Goal: Task Accomplishment & Management: Use online tool/utility

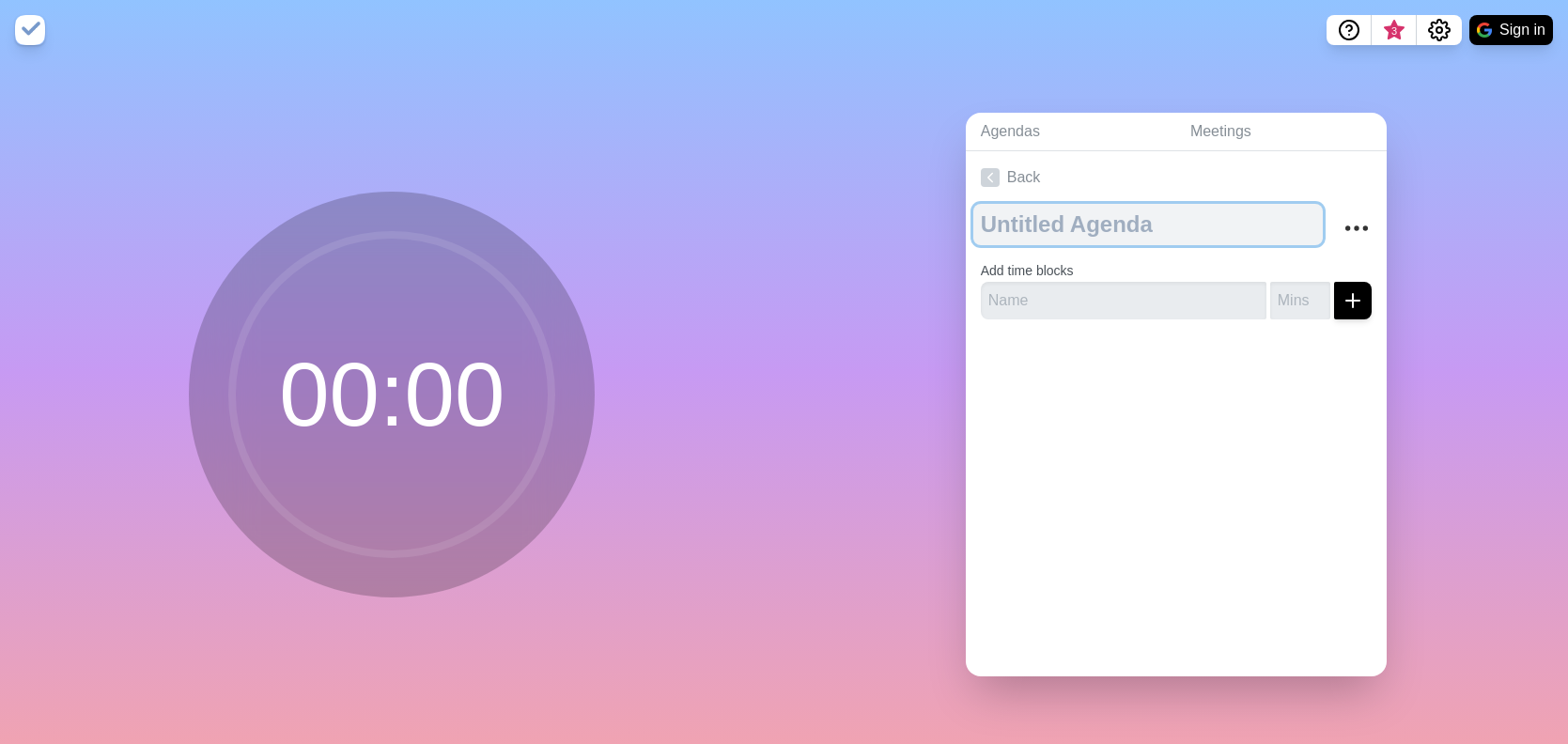
click at [1083, 229] on textarea at bounding box center [1148, 224] width 349 height 42
type textarea "Level 10"
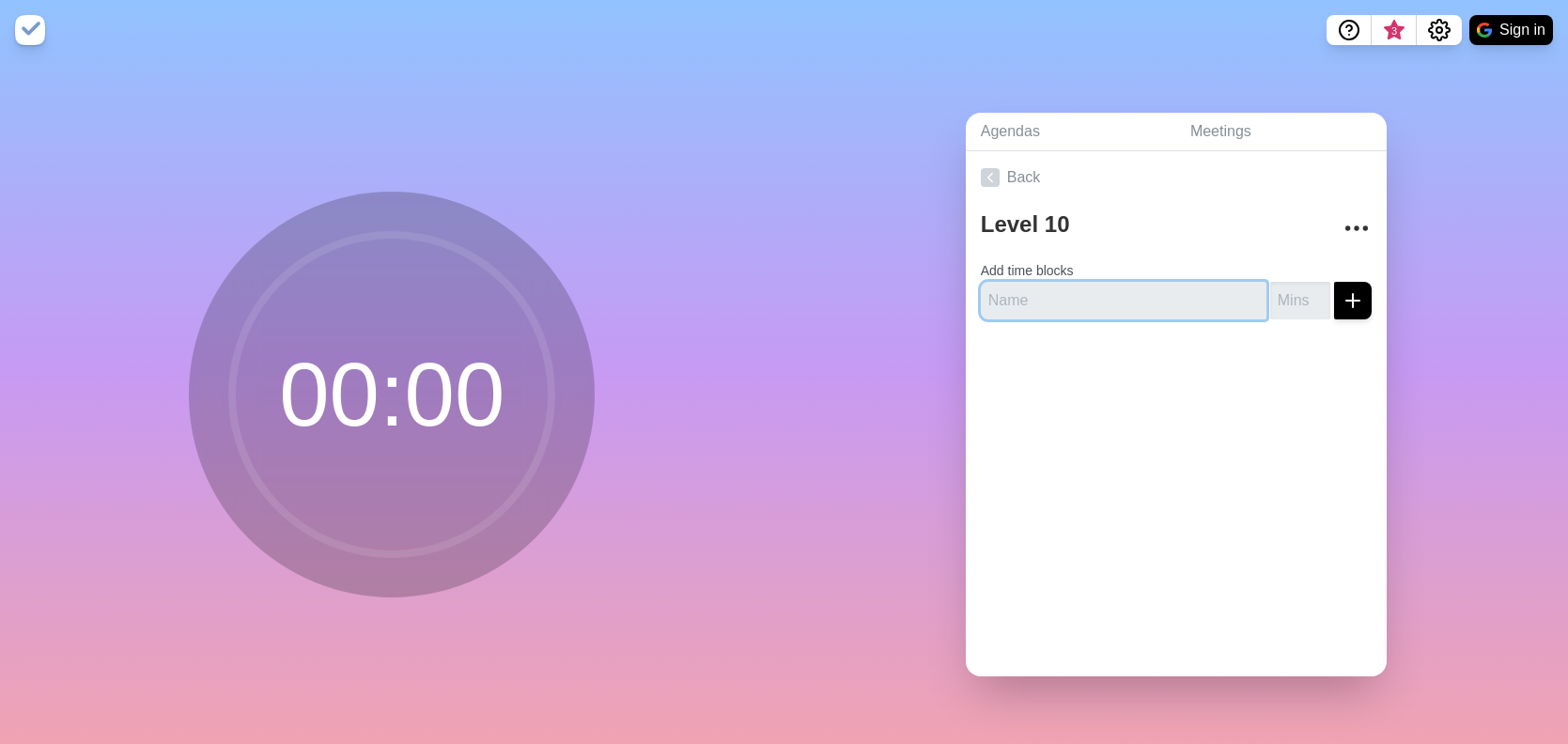
click at [1082, 291] on input "text" at bounding box center [1124, 300] width 286 height 38
type input "Good News"
click at [1295, 290] on input "1" at bounding box center [1301, 300] width 60 height 38
click at [1295, 290] on input "2" at bounding box center [1301, 300] width 60 height 38
click at [1295, 290] on input "3" at bounding box center [1301, 300] width 60 height 38
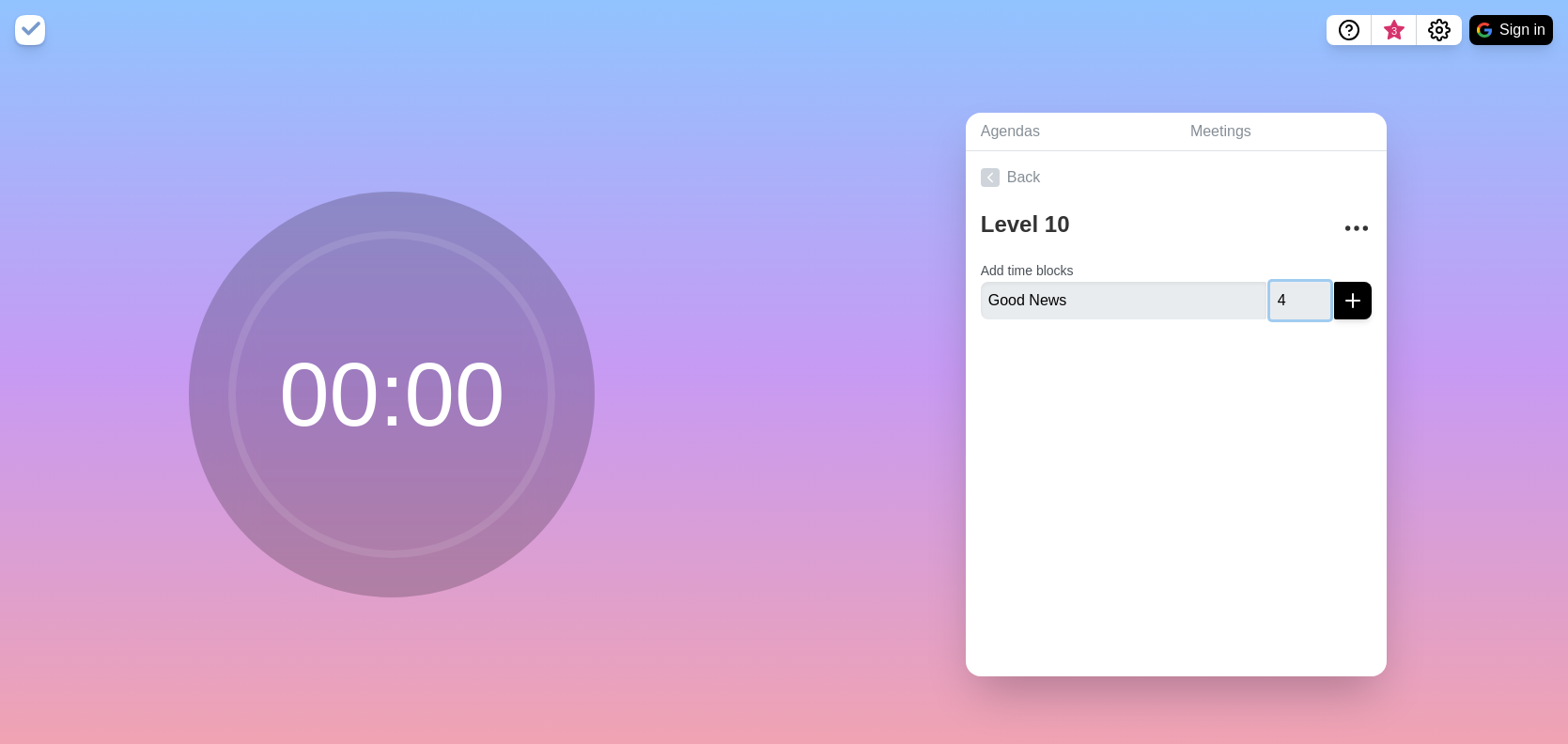
click at [1295, 290] on input "4" at bounding box center [1301, 300] width 60 height 38
type input "5"
click at [1295, 290] on input "5" at bounding box center [1301, 300] width 60 height 38
click at [1230, 425] on div "Back Level 10 Add time blocks Good News 5" at bounding box center [1176, 413] width 421 height 525
click at [1353, 294] on line "submit" at bounding box center [1353, 301] width 0 height 14
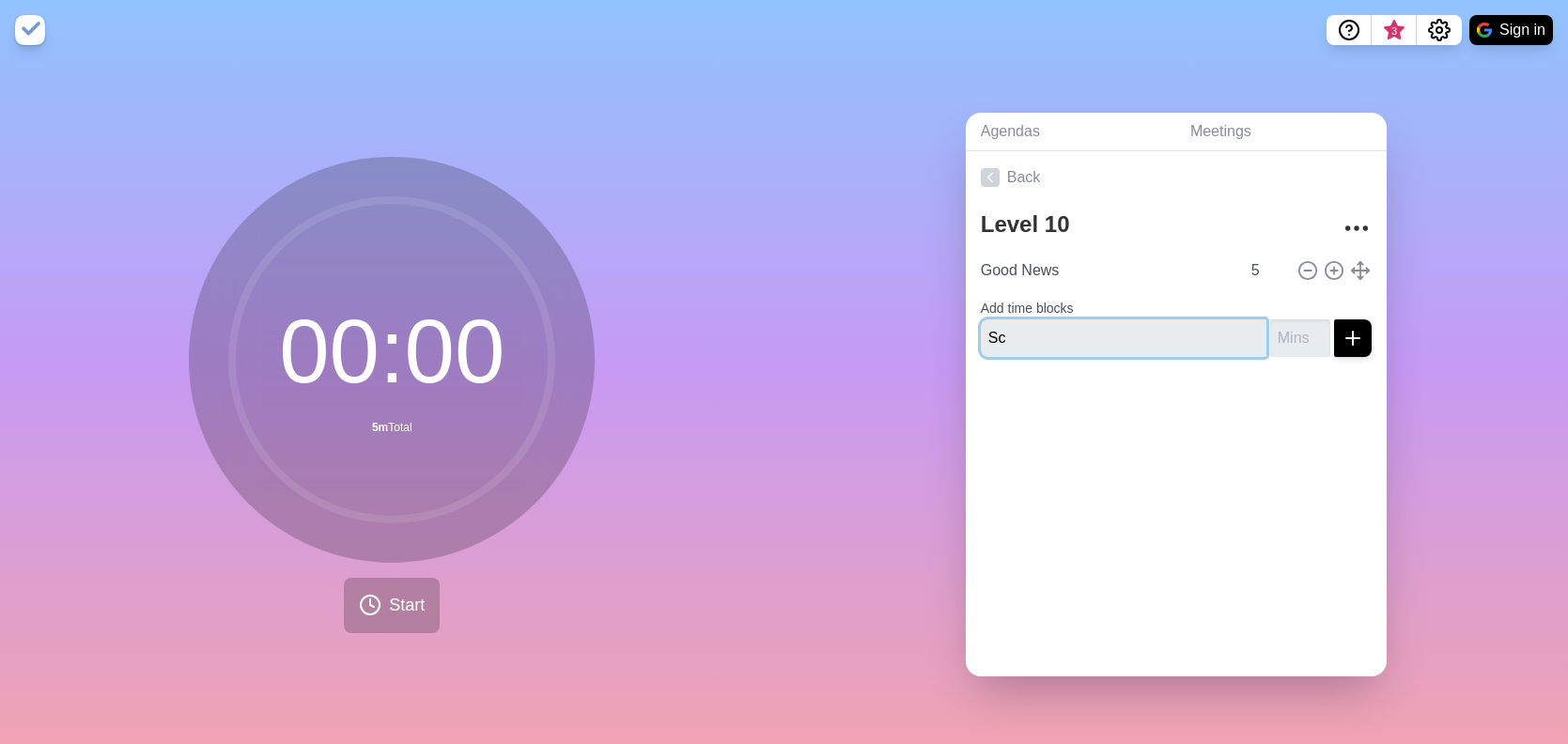
type input "S"
click at [1049, 319] on input "text" at bounding box center [1124, 338] width 286 height 38
type input "Headlines"
click at [1223, 487] on div "Back Level 10 Good News 5 Add time blocks Headlines" at bounding box center [1176, 413] width 421 height 525
click at [1297, 329] on input "1" at bounding box center [1301, 338] width 60 height 38
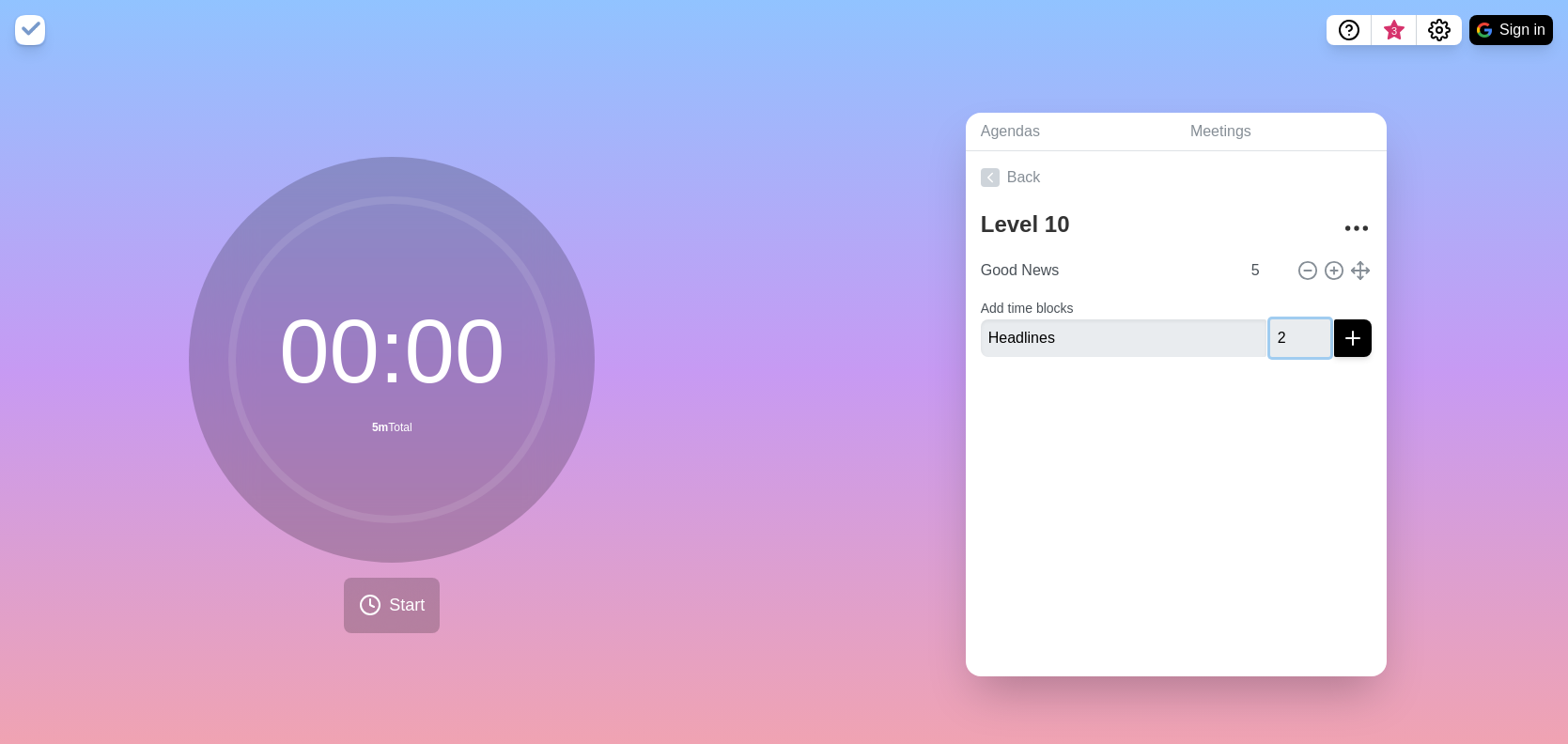
click at [1299, 328] on input "2" at bounding box center [1301, 338] width 60 height 38
click at [1299, 328] on input "3" at bounding box center [1301, 338] width 60 height 38
click at [1299, 328] on input "4" at bounding box center [1301, 338] width 60 height 38
click at [1299, 328] on input "5" at bounding box center [1301, 338] width 60 height 38
click at [1299, 328] on input "6" at bounding box center [1301, 338] width 60 height 38
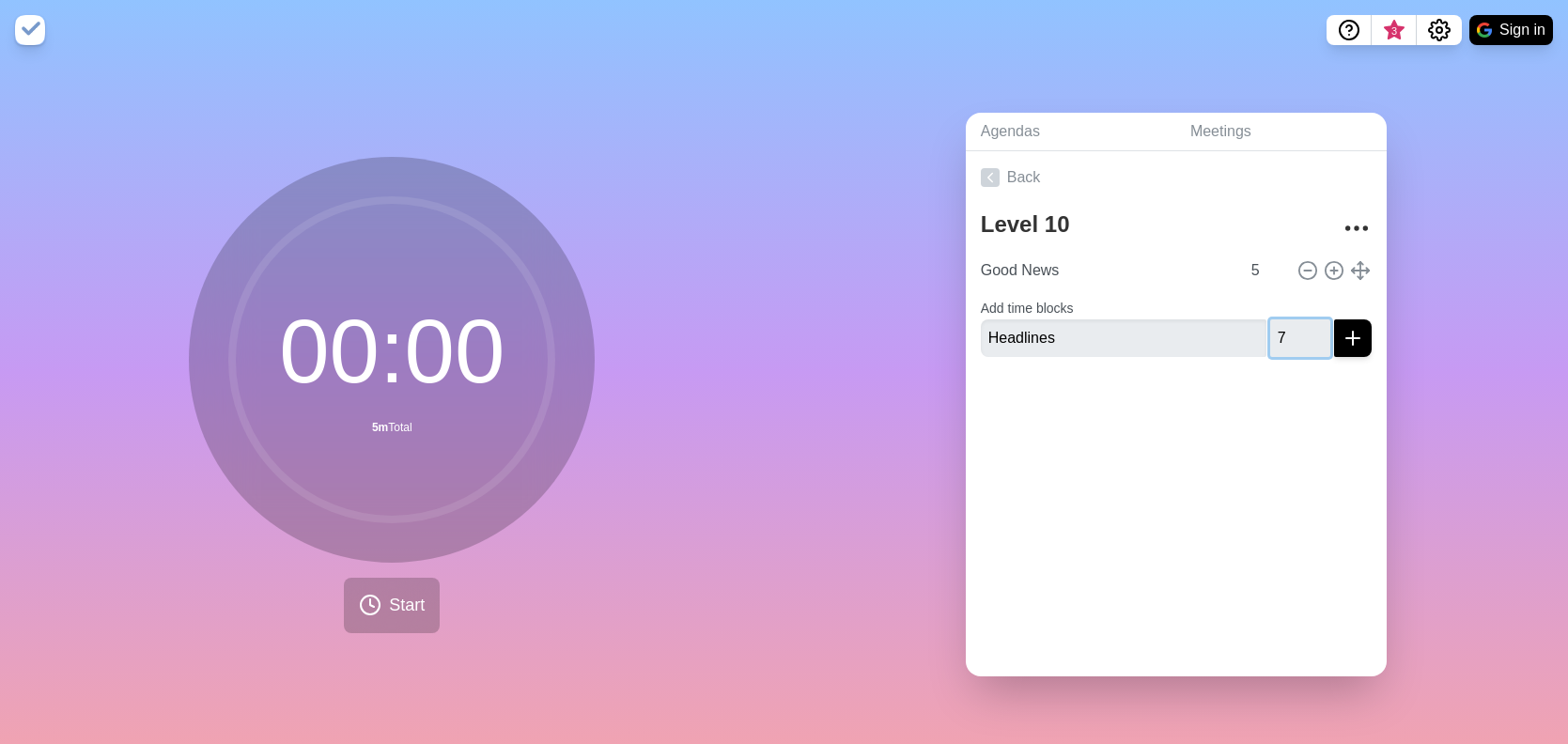
click at [1299, 328] on input "7" at bounding box center [1301, 338] width 60 height 38
click at [1299, 328] on input "8" at bounding box center [1301, 338] width 60 height 38
click at [1299, 328] on input "9" at bounding box center [1301, 338] width 60 height 38
click at [1299, 328] on input "10" at bounding box center [1301, 338] width 60 height 38
click at [1299, 328] on input "11" at bounding box center [1301, 338] width 60 height 38
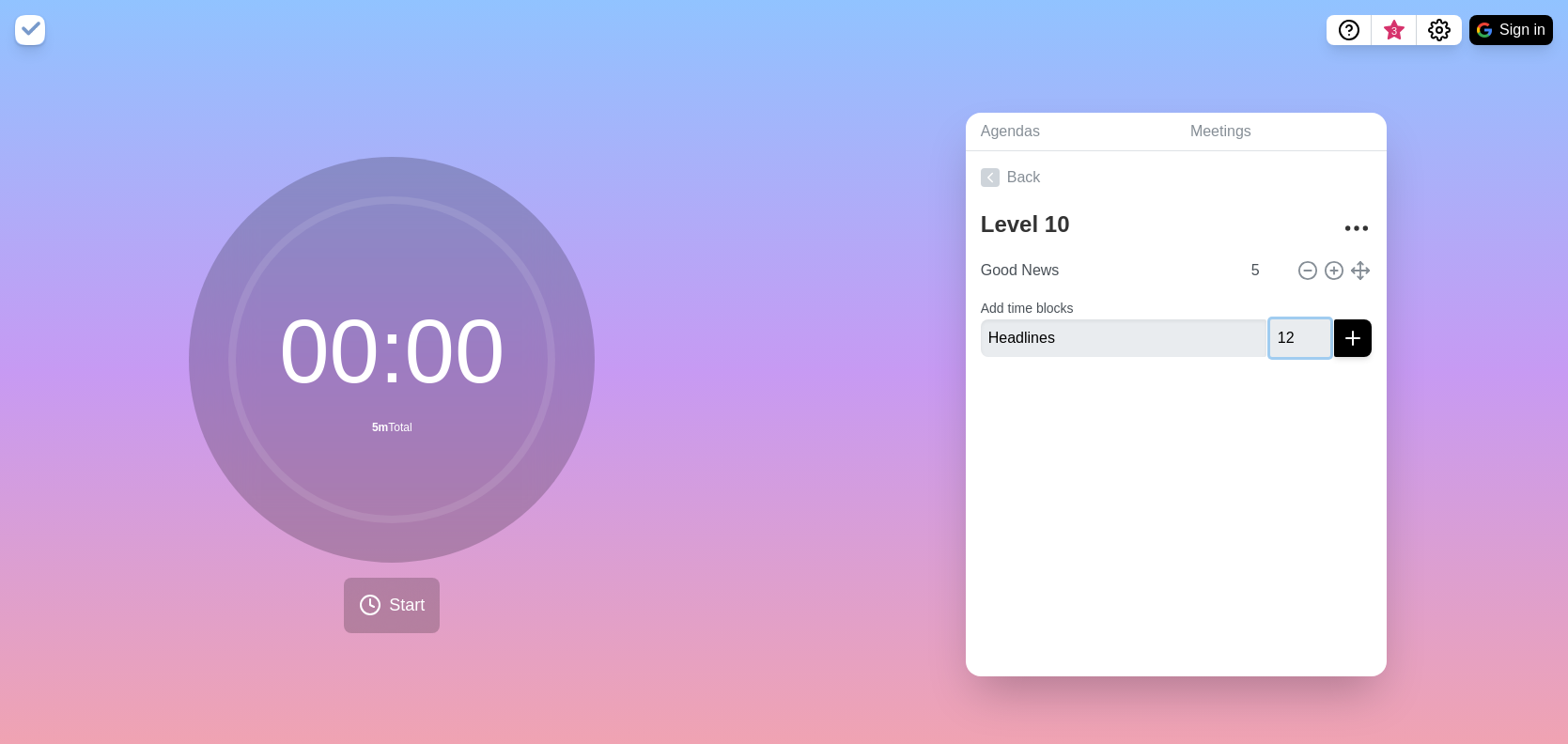
click at [1299, 328] on input "12" at bounding box center [1301, 338] width 60 height 38
click at [1299, 328] on input "13" at bounding box center [1301, 338] width 60 height 38
click at [1299, 328] on input "14" at bounding box center [1301, 338] width 60 height 38
click at [1299, 328] on input "15" at bounding box center [1301, 338] width 60 height 38
click at [1299, 328] on input "16" at bounding box center [1301, 338] width 60 height 38
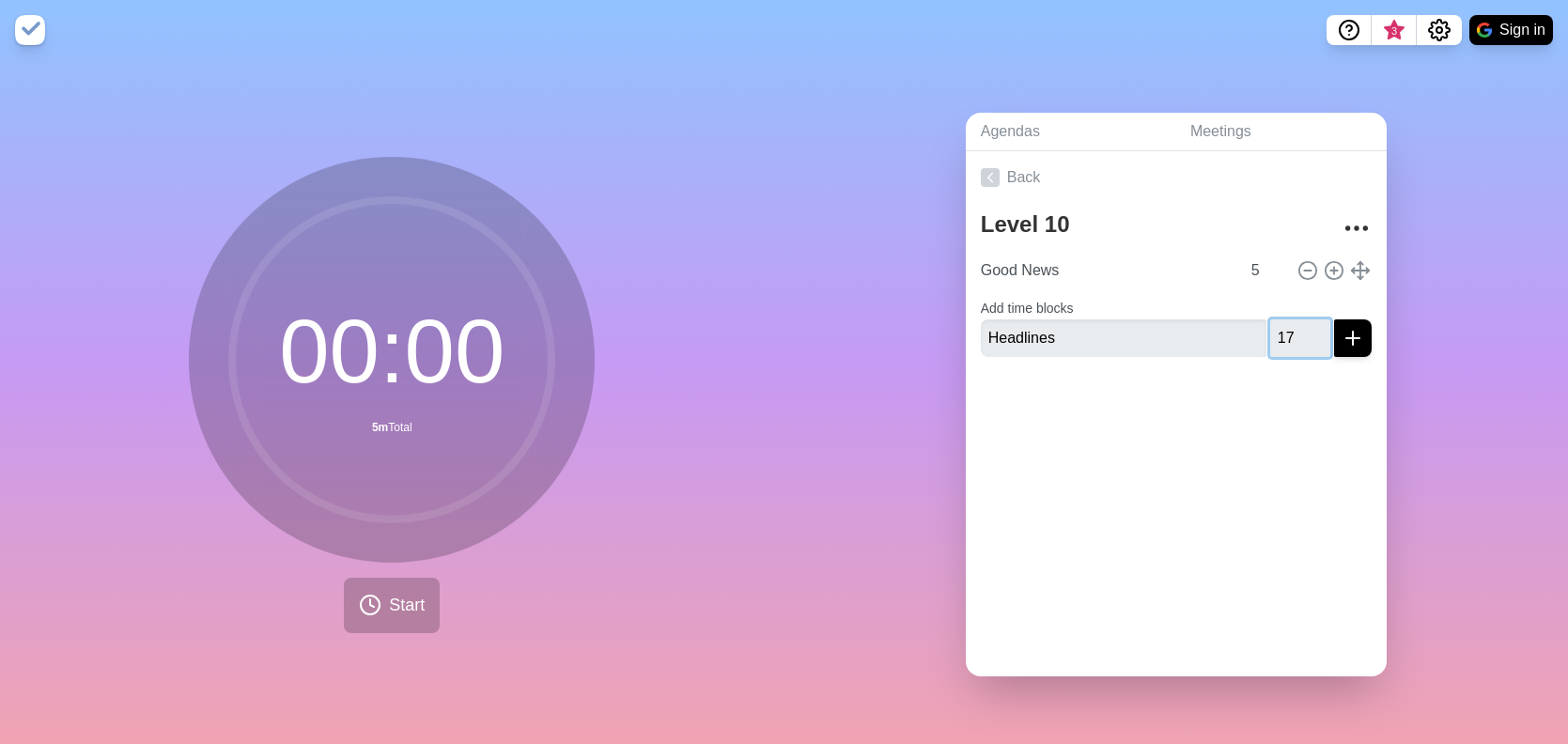
click at [1299, 328] on input "17" at bounding box center [1301, 338] width 60 height 38
click at [1299, 328] on input "18" at bounding box center [1301, 338] width 60 height 38
click at [1299, 328] on input "19" at bounding box center [1301, 338] width 60 height 38
click at [1299, 328] on input "20" at bounding box center [1301, 338] width 60 height 38
click at [1299, 328] on input "21" at bounding box center [1301, 338] width 60 height 38
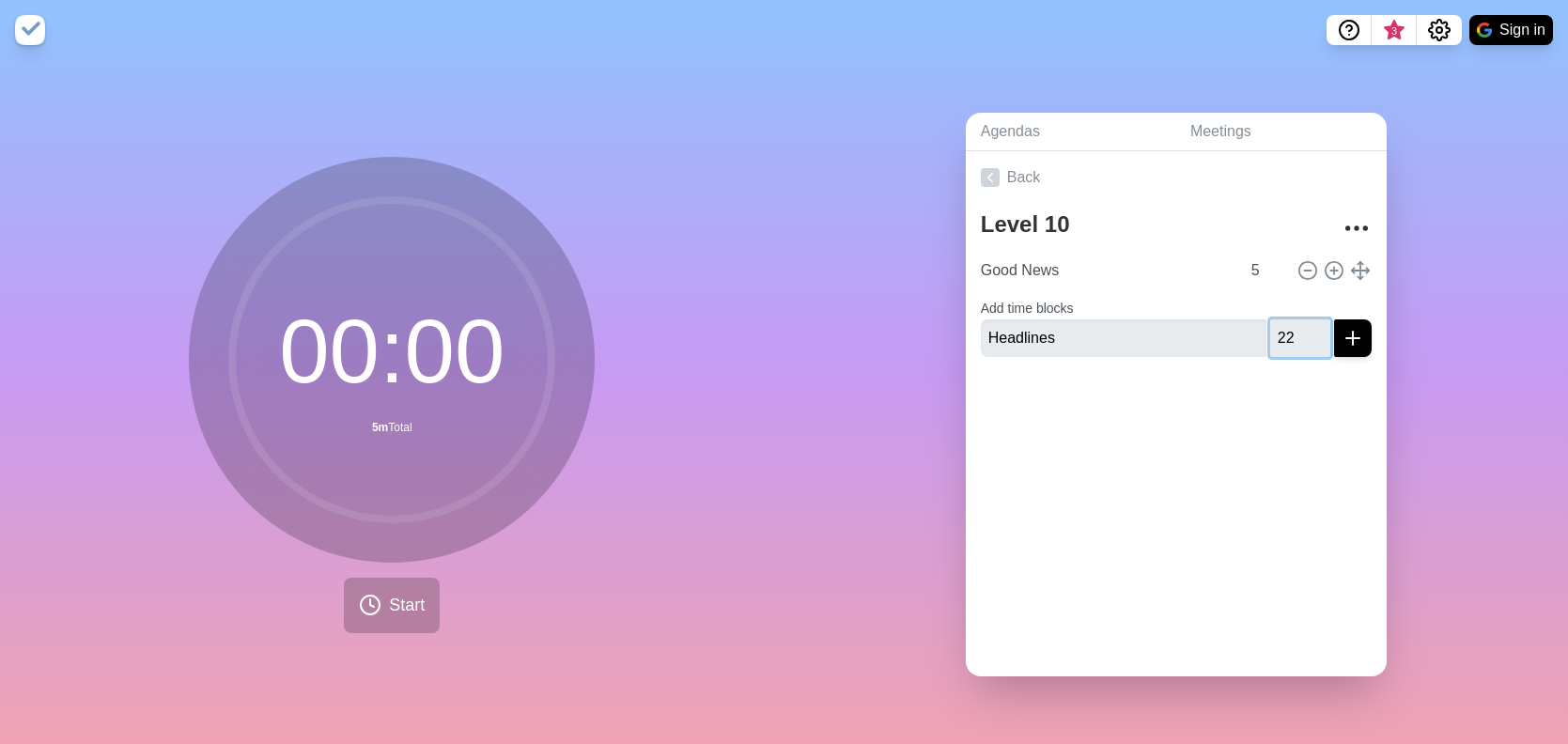
click at [1299, 328] on input "22" at bounding box center [1301, 338] width 60 height 38
click at [1299, 328] on input "23" at bounding box center [1301, 338] width 60 height 38
click at [1299, 328] on input "24" at bounding box center [1301, 338] width 60 height 38
click at [1299, 328] on input "25" at bounding box center [1301, 338] width 60 height 38
click at [1299, 328] on input "26" at bounding box center [1301, 338] width 60 height 38
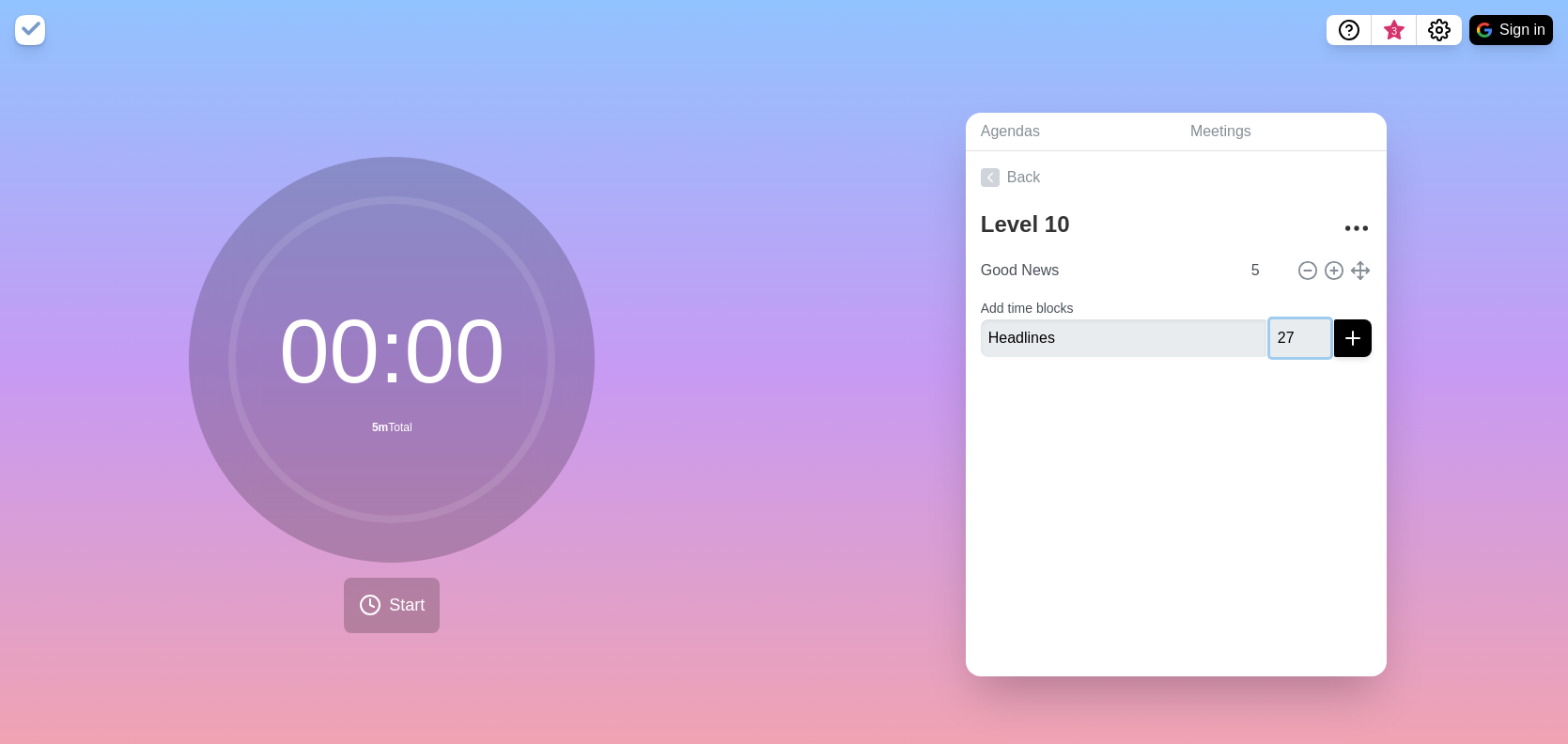
click at [1299, 328] on input "27" at bounding box center [1301, 338] width 60 height 38
click at [1299, 328] on input "28" at bounding box center [1301, 338] width 60 height 38
click at [1299, 328] on input "29" at bounding box center [1301, 338] width 60 height 38
type input "30"
click at [1299, 328] on input "30" at bounding box center [1301, 338] width 60 height 38
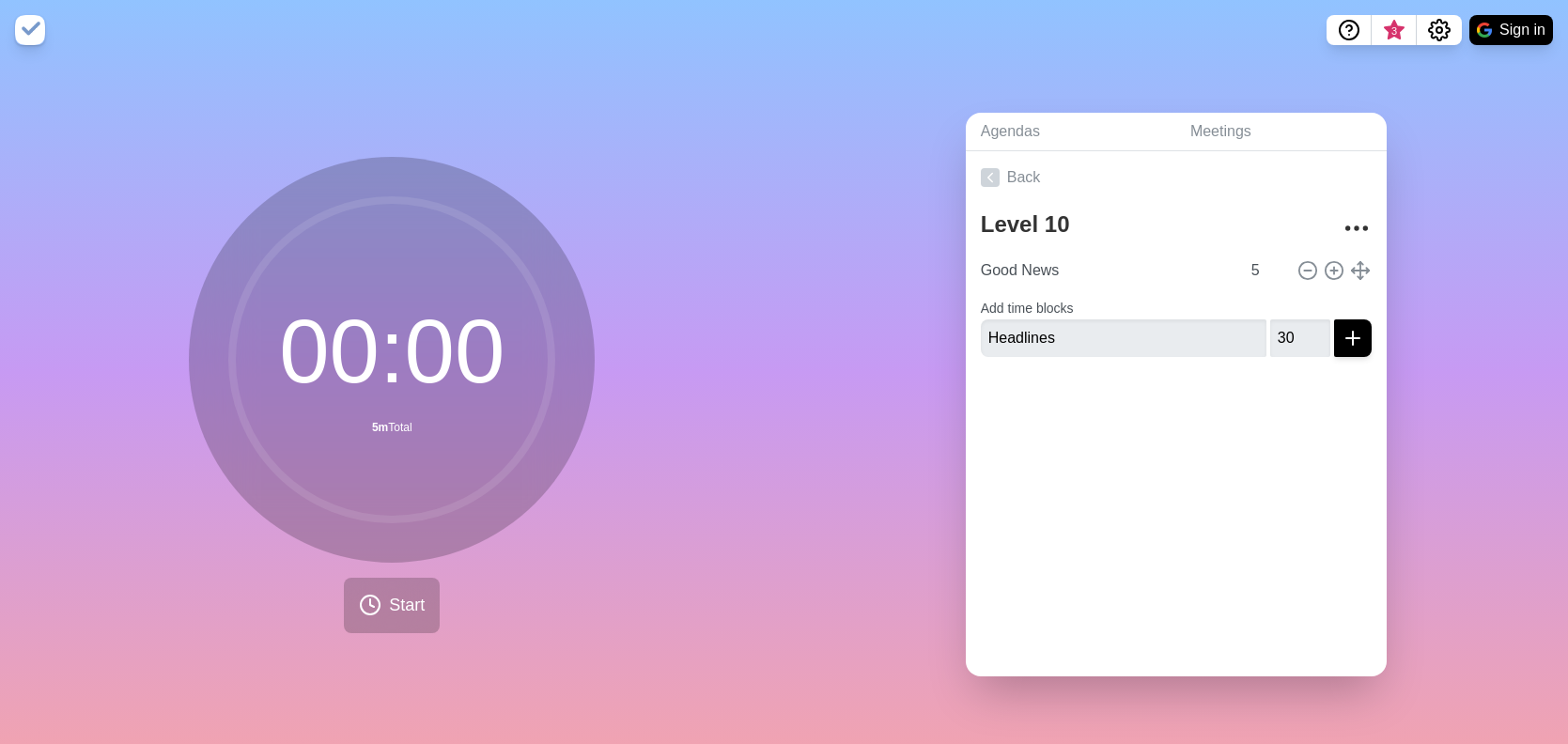
click at [1264, 460] on div "Back Level 10 Good News 5 Add time blocks Headlines 30" at bounding box center [1176, 413] width 421 height 525
click at [1342, 339] on icon "submit" at bounding box center [1352, 338] width 22 height 22
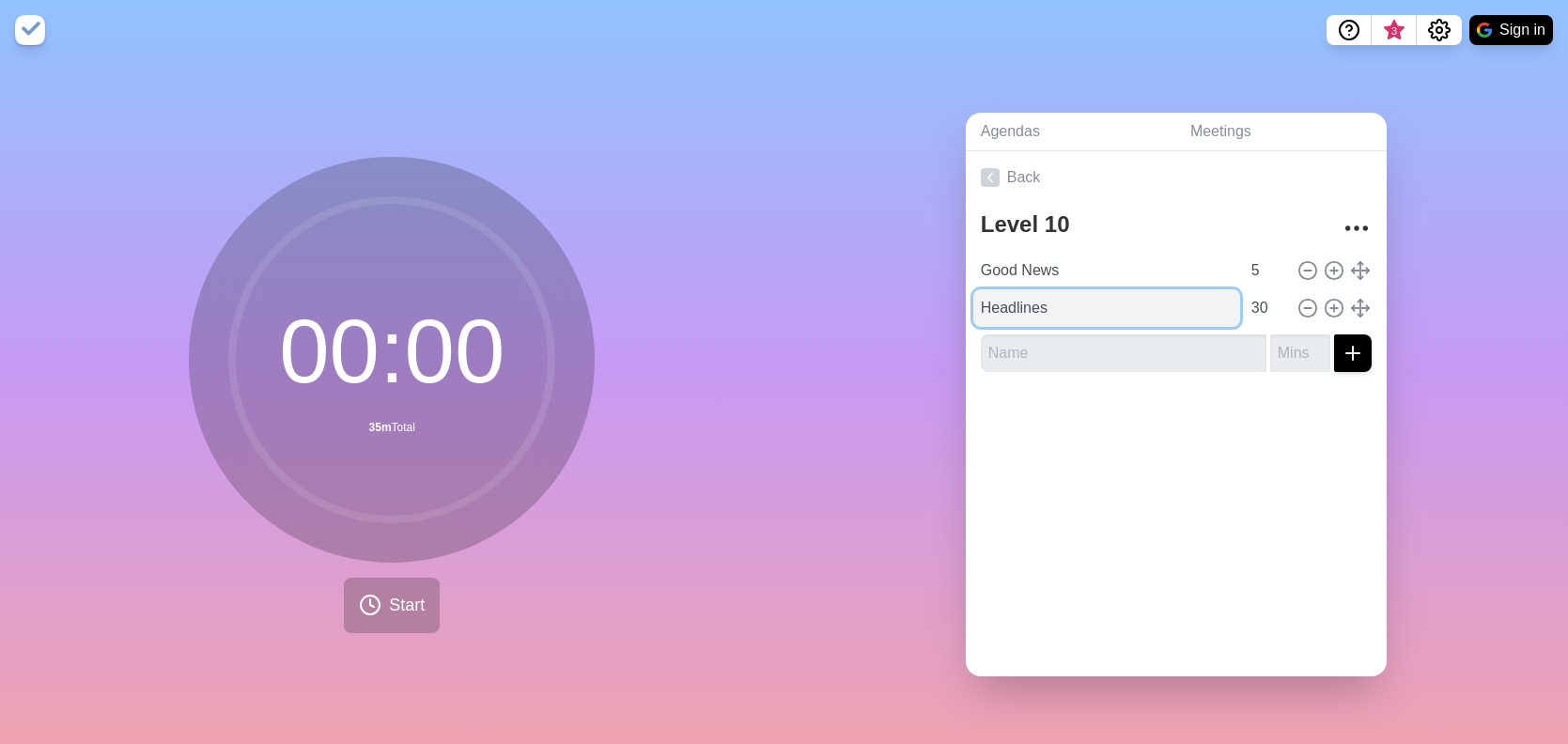
click at [1035, 294] on input "Headlines" at bounding box center [1107, 308] width 267 height 38
click at [1062, 301] on input "Headlines" at bounding box center [1107, 308] width 267 height 38
type input "Headlines (+10 for Scorecard/Rocks)"
click at [1057, 339] on input "text" at bounding box center [1124, 353] width 286 height 38
type input "To-Dos"
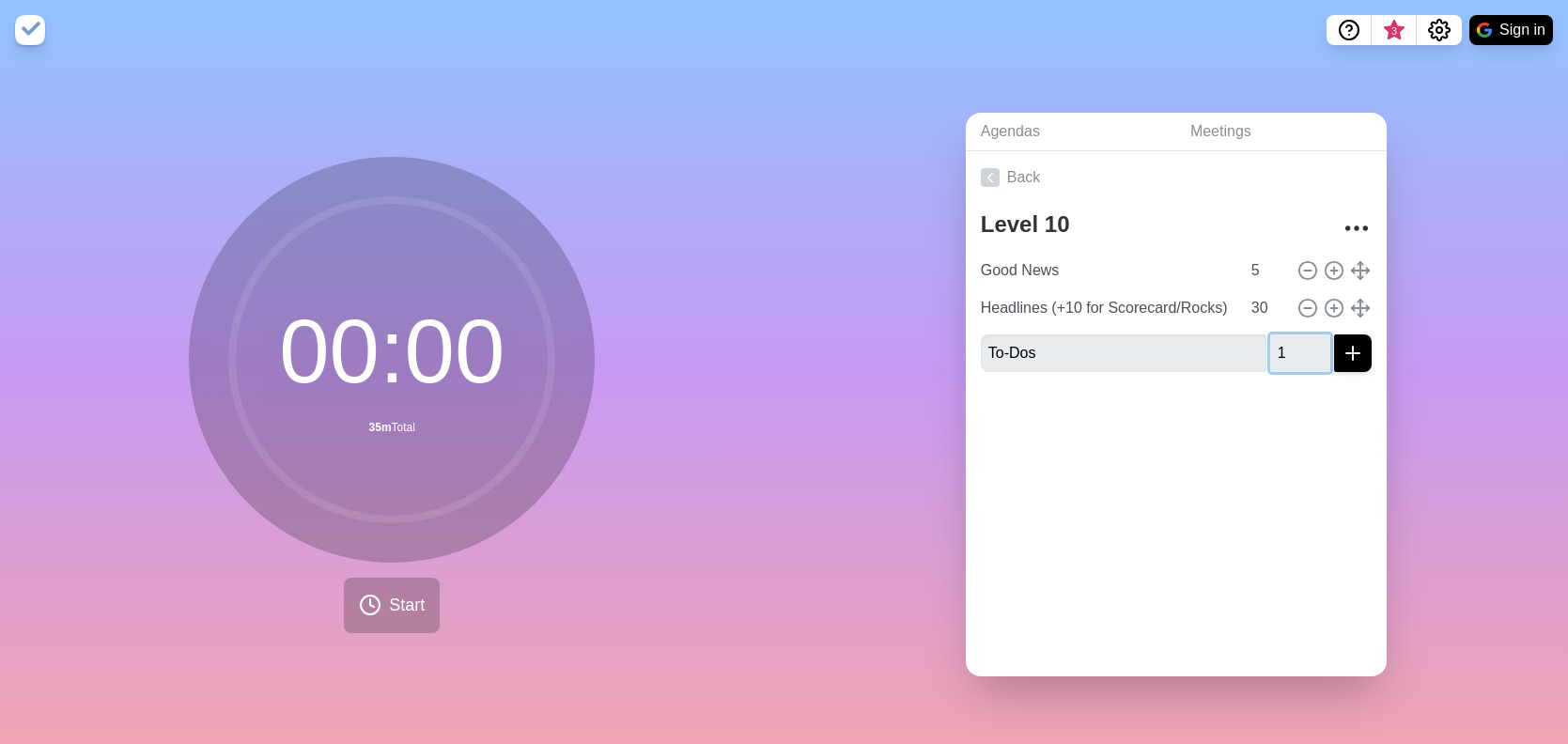
click at [1301, 342] on input "1" at bounding box center [1301, 353] width 60 height 38
click at [1301, 342] on input "2" at bounding box center [1301, 353] width 60 height 38
click at [1301, 342] on input "3" at bounding box center [1301, 353] width 60 height 38
click at [1301, 342] on input "4" at bounding box center [1301, 353] width 60 height 38
type input "5"
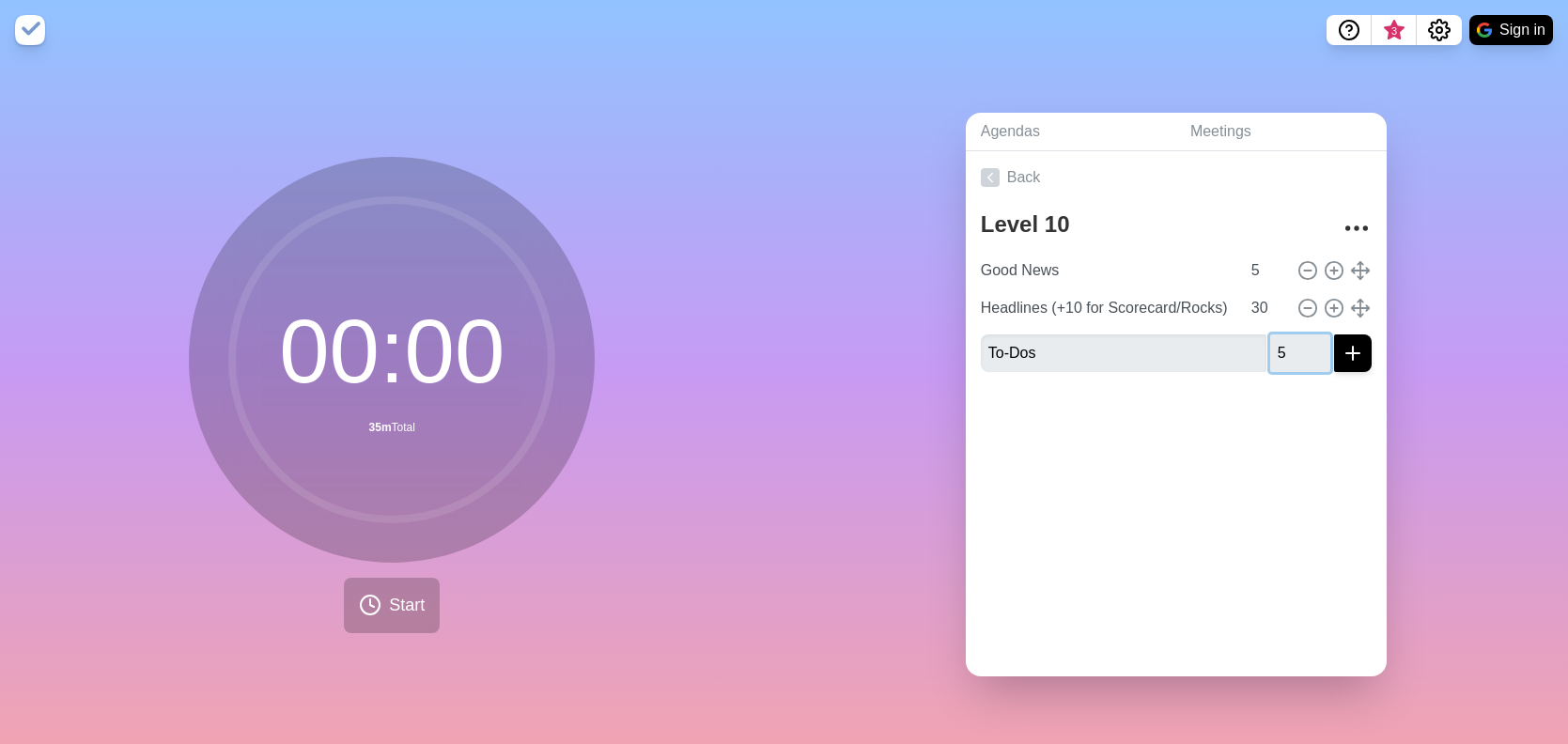
click at [1301, 342] on input "5" at bounding box center [1301, 353] width 60 height 38
click at [1207, 507] on div "Back Level 10 Good News 5 Headlines (+10 for Scorecard/Rocks) 30 To-Dos 5" at bounding box center [1176, 413] width 421 height 525
click at [1330, 438] on div at bounding box center [1176, 425] width 421 height 75
click at [1342, 349] on icon "submit" at bounding box center [1352, 352] width 22 height 22
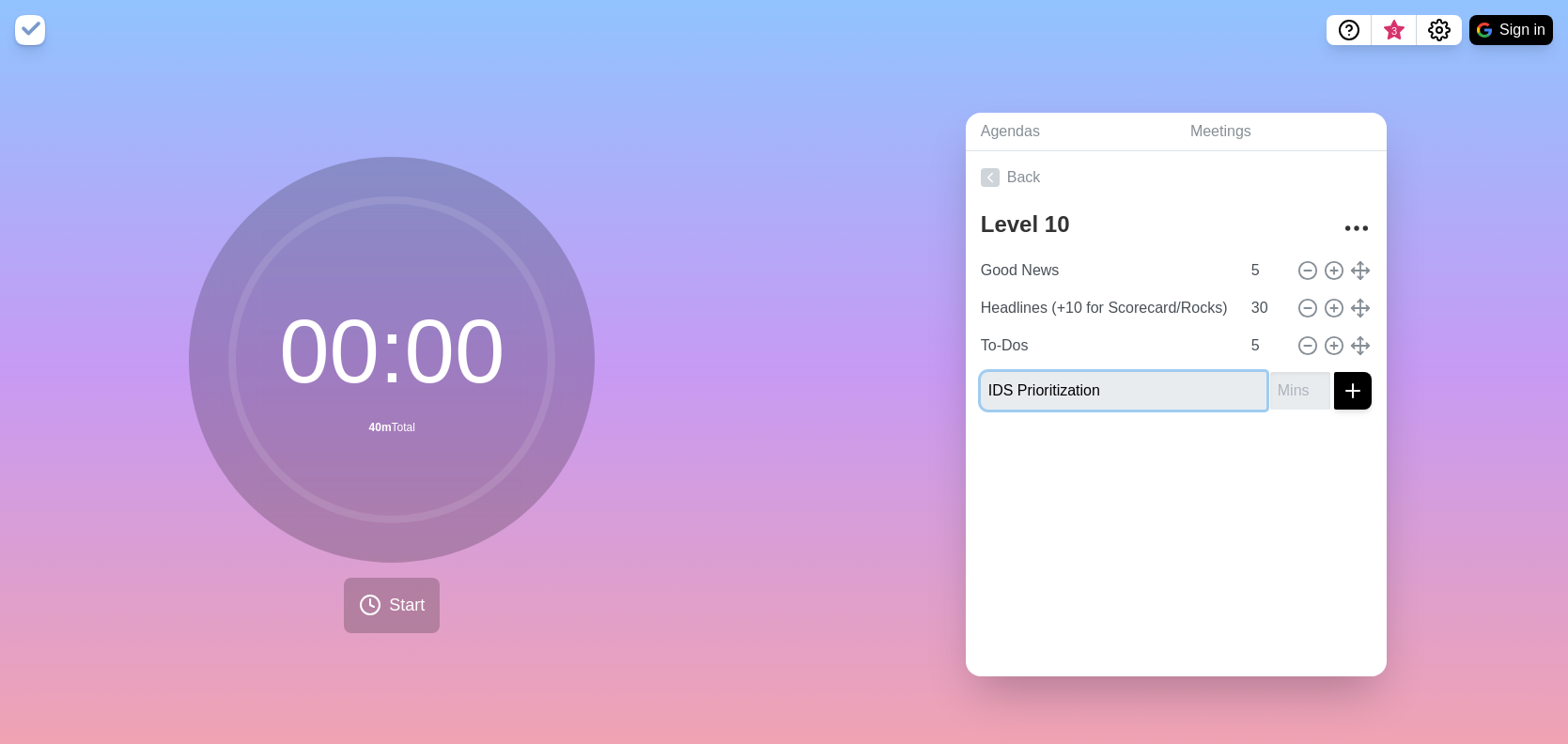
type input "IDS Prioritization"
click at [1335, 382] on button "submit" at bounding box center [1353, 390] width 38 height 38
click at [1297, 380] on input "1" at bounding box center [1301, 390] width 60 height 38
click at [1297, 380] on input "2" at bounding box center [1301, 390] width 60 height 38
click at [1297, 380] on input "3" at bounding box center [1301, 390] width 60 height 38
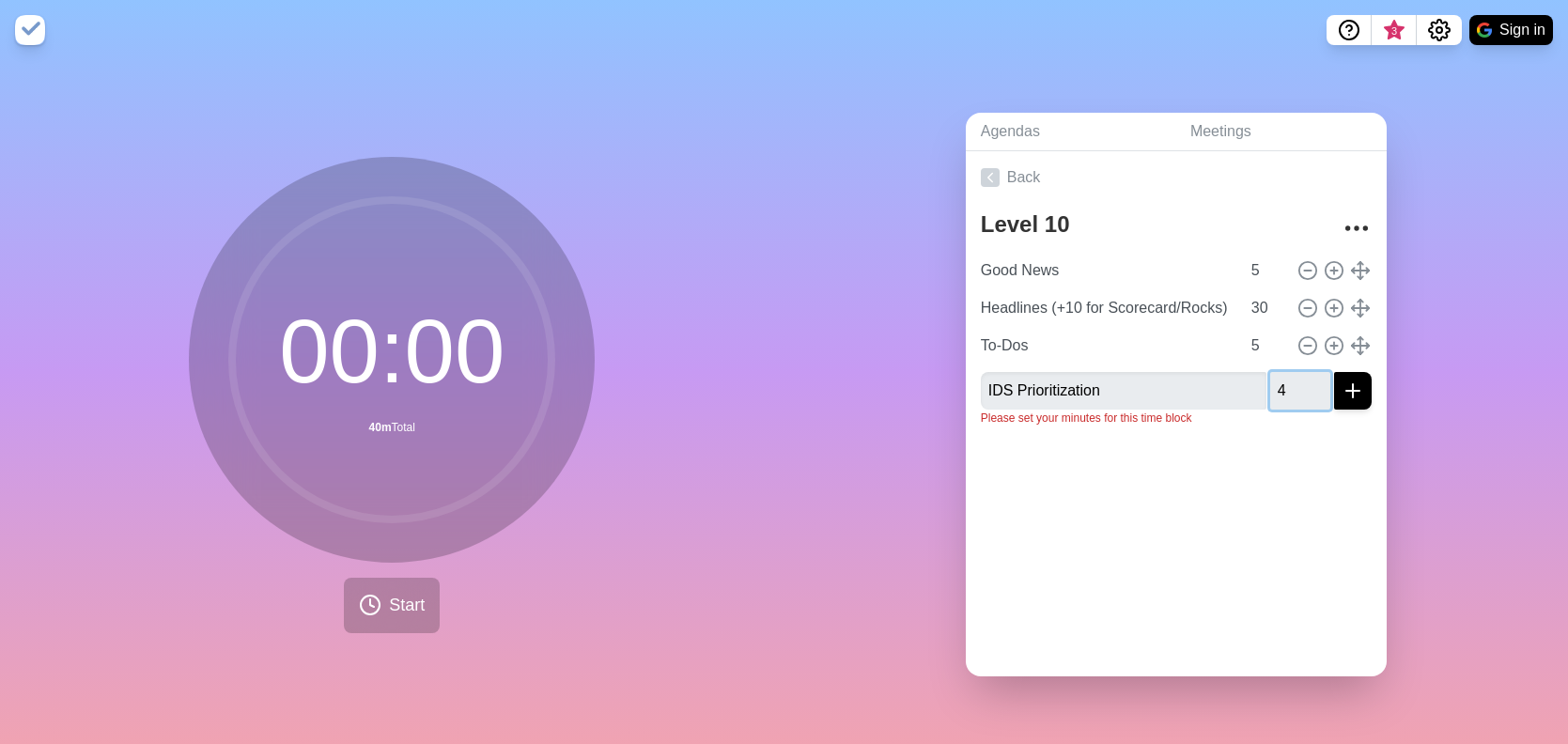
click at [1297, 380] on input "4" at bounding box center [1301, 390] width 60 height 38
type input "5"
click at [1297, 380] on input "5" at bounding box center [1301, 390] width 60 height 38
click at [1342, 392] on icon "submit" at bounding box center [1352, 390] width 22 height 22
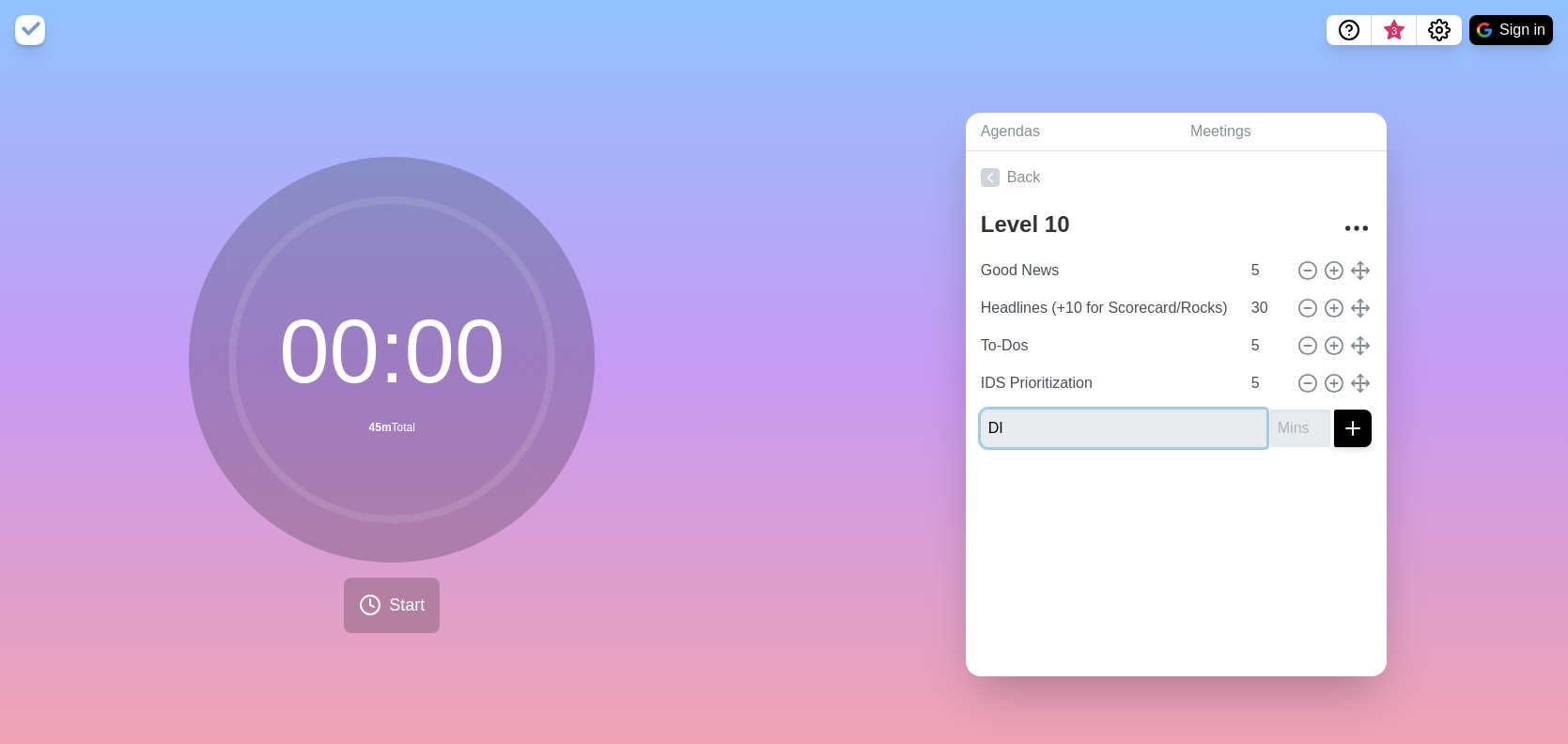
type input "D"
type input "IDS Discussion"
click at [1335, 420] on button "submit" at bounding box center [1353, 428] width 38 height 38
type input "35"
click at [1335, 420] on button "submit" at bounding box center [1353, 428] width 38 height 38
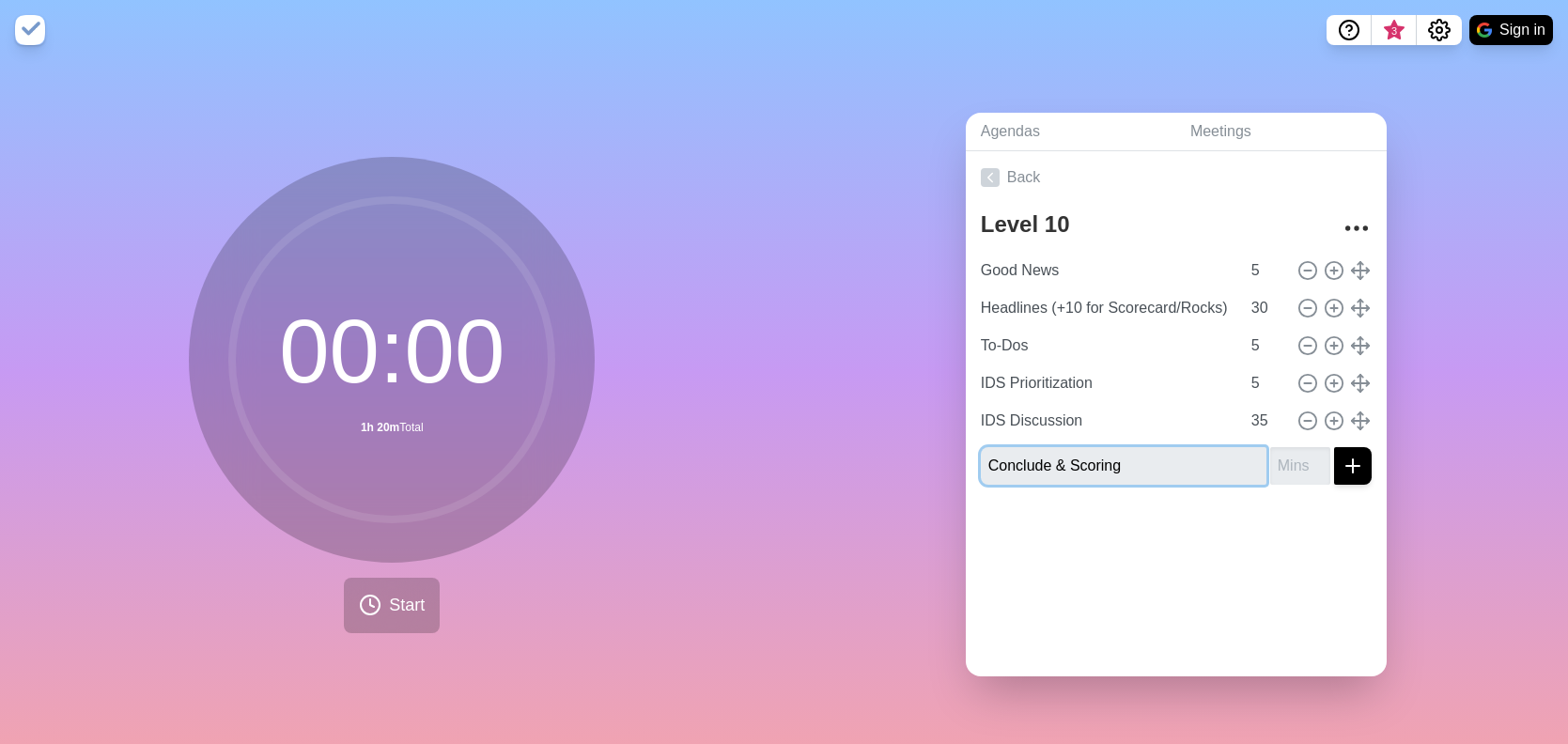
type input "Conclude & Scoring"
click at [1335, 458] on button "submit" at bounding box center [1353, 465] width 38 height 38
type input "5"
click at [1335, 458] on button "submit" at bounding box center [1353, 465] width 38 height 38
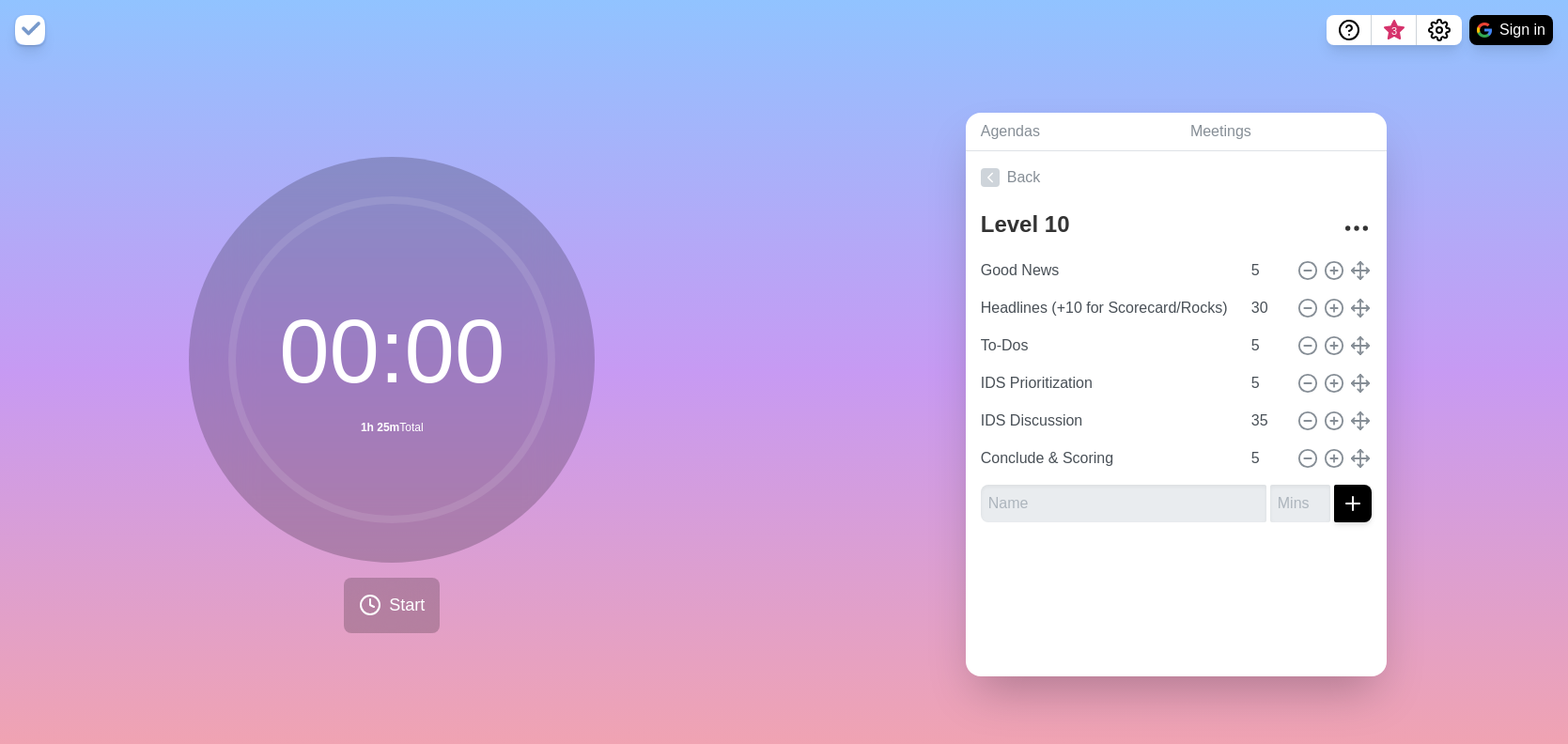
click at [1187, 614] on div "Back Level 10 Good News 5 Headlines (+10 for Scorecard/Rocks) 30 To-Dos 5 IDS P…" at bounding box center [1176, 413] width 421 height 525
click at [1258, 259] on input "6" at bounding box center [1266, 270] width 45 height 38
click at [1258, 259] on input "7" at bounding box center [1266, 270] width 45 height 38
click at [1258, 259] on input "8" at bounding box center [1266, 270] width 45 height 38
click at [1258, 259] on input "9" at bounding box center [1266, 270] width 45 height 38
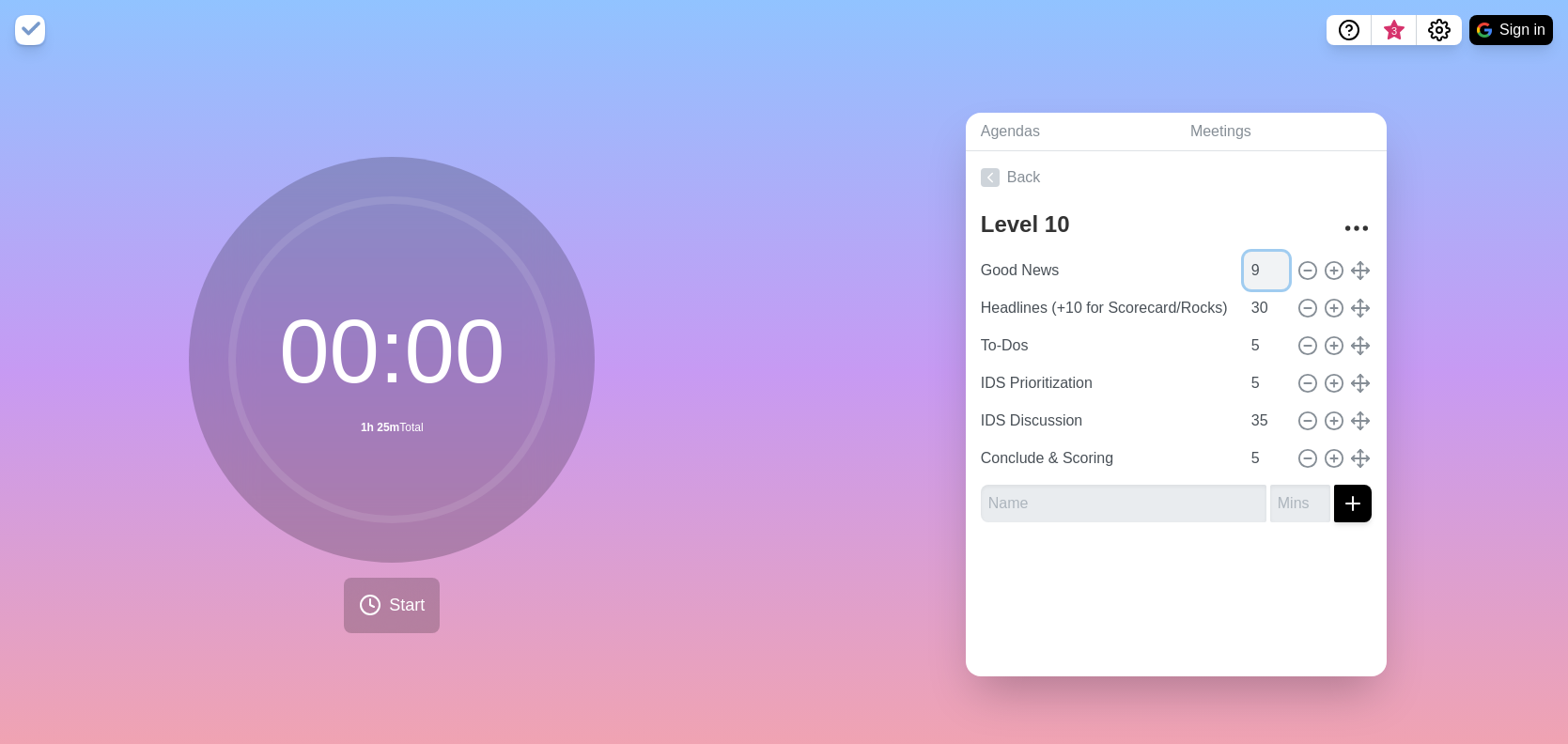
type input "10"
click at [1258, 259] on input "10" at bounding box center [1266, 270] width 45 height 38
click at [1258, 601] on div at bounding box center [1176, 575] width 421 height 75
click at [1264, 597] on div at bounding box center [1176, 575] width 421 height 75
click at [1001, 268] on input "Good News" at bounding box center [1107, 270] width 267 height 38
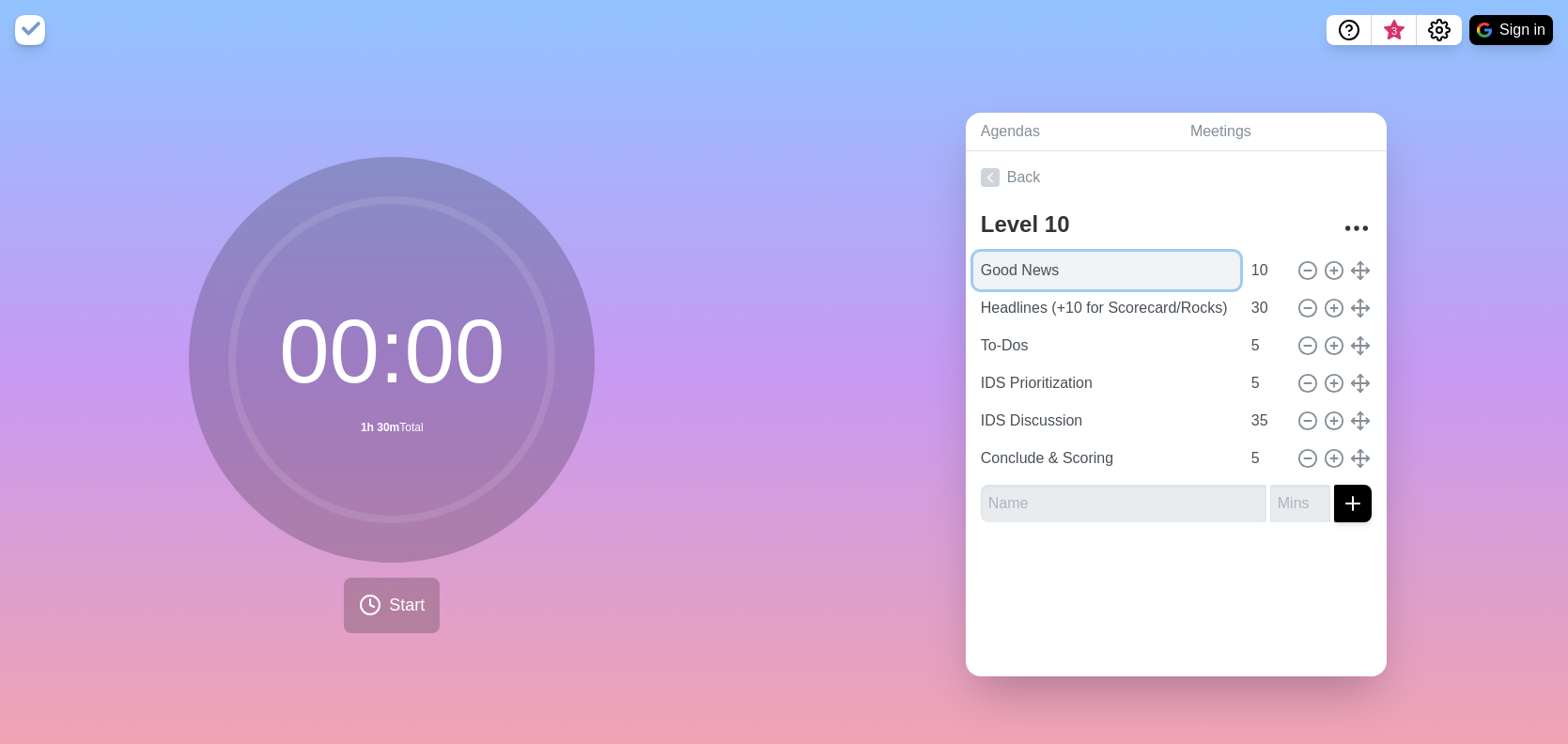
click at [980, 271] on input "Good News" at bounding box center [1107, 270] width 267 height 38
click at [979, 269] on input "Good News" at bounding box center [1107, 270] width 267 height 38
type input "10:30 - Good News"
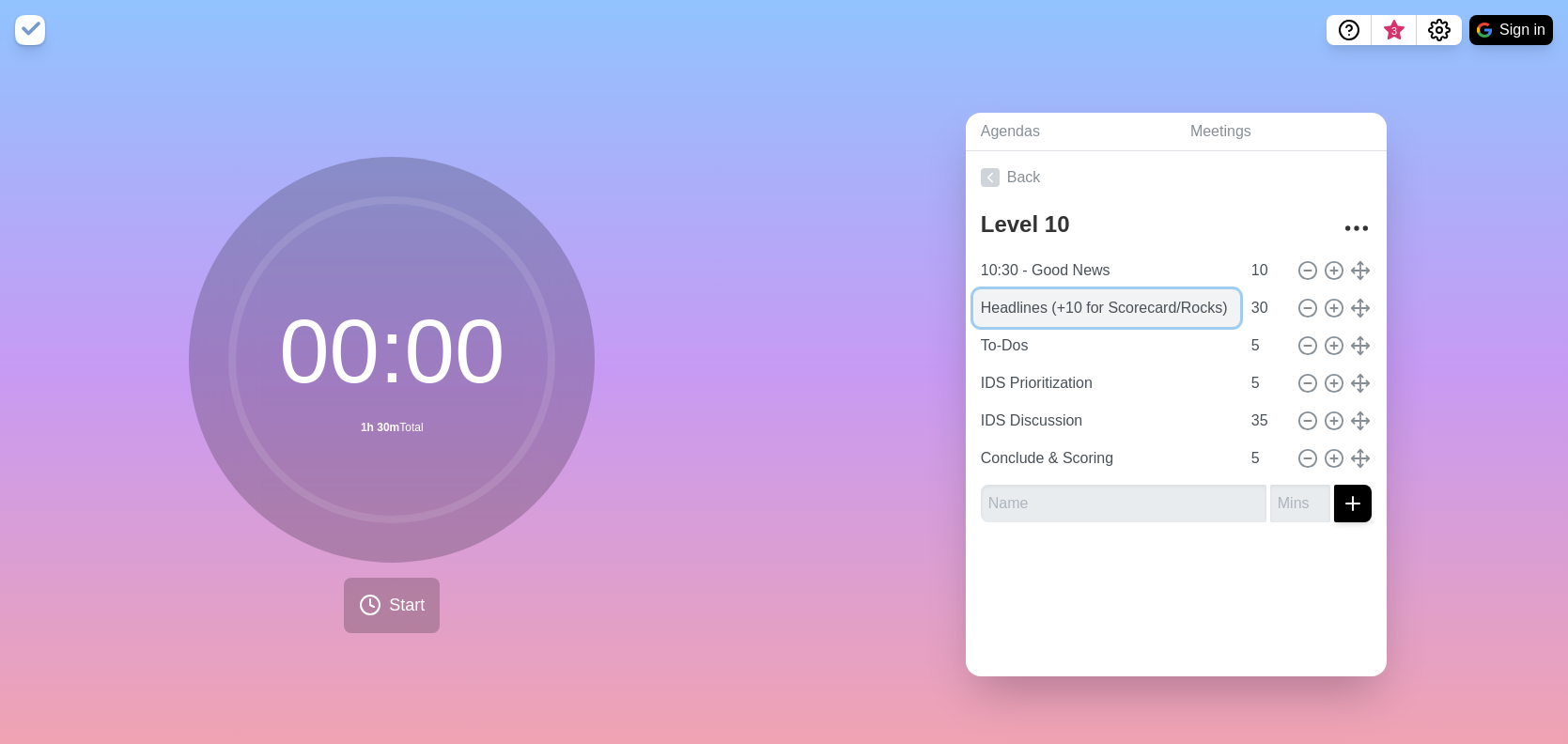
click at [975, 302] on input "Headlines (+10 for Scorecard/Rocks)" at bounding box center [1107, 308] width 267 height 38
drag, startPoint x: 1090, startPoint y: 299, endPoint x: 1209, endPoint y: 302, distance: 119.0
click at [1209, 302] on input "10:40 Headlines (+10 for Scorecard/Rocks)" at bounding box center [1107, 308] width 267 height 38
type input "10:40 Headlines"
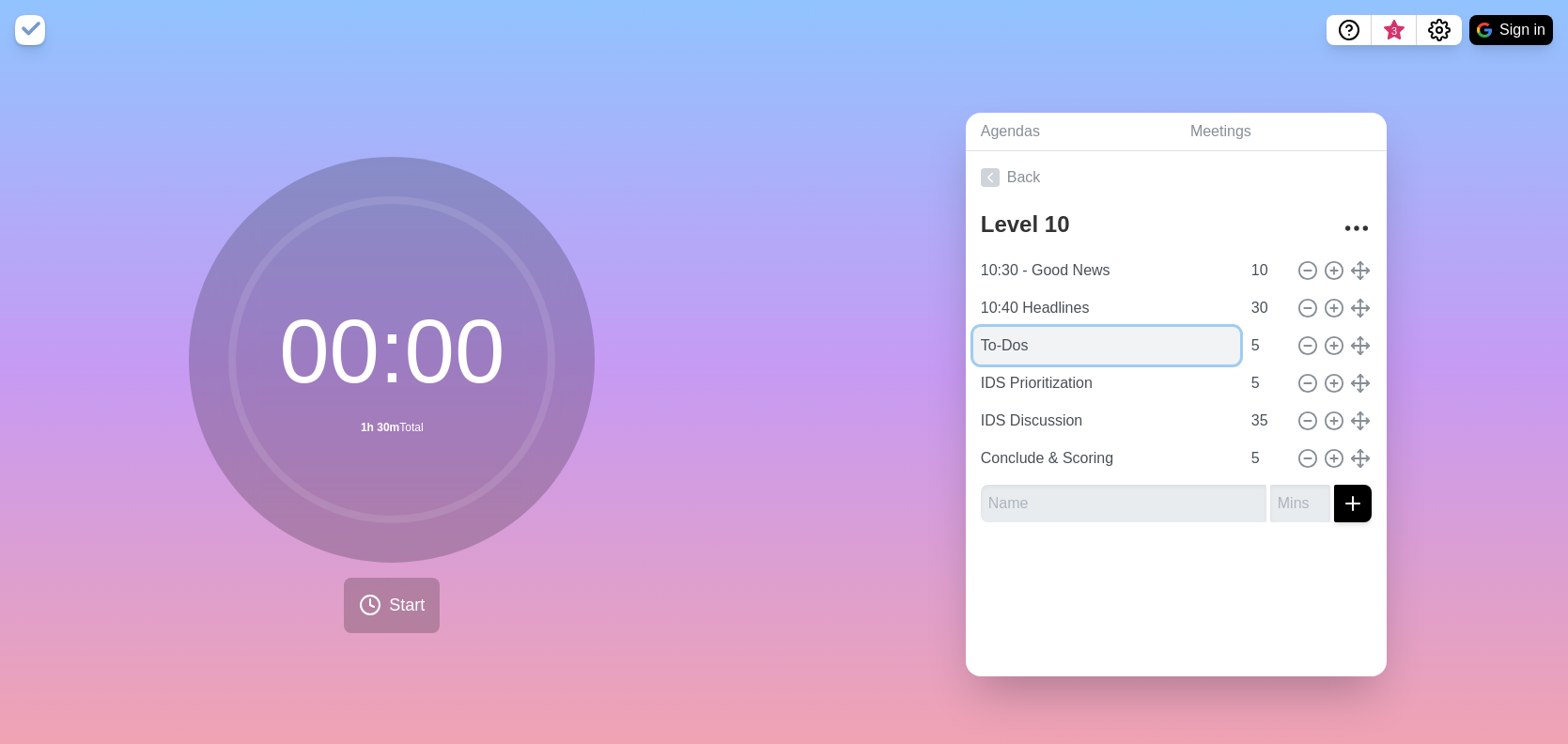
click at [978, 339] on input "To-Dos" at bounding box center [1107, 345] width 267 height 38
type input "10:45 To-Dos"
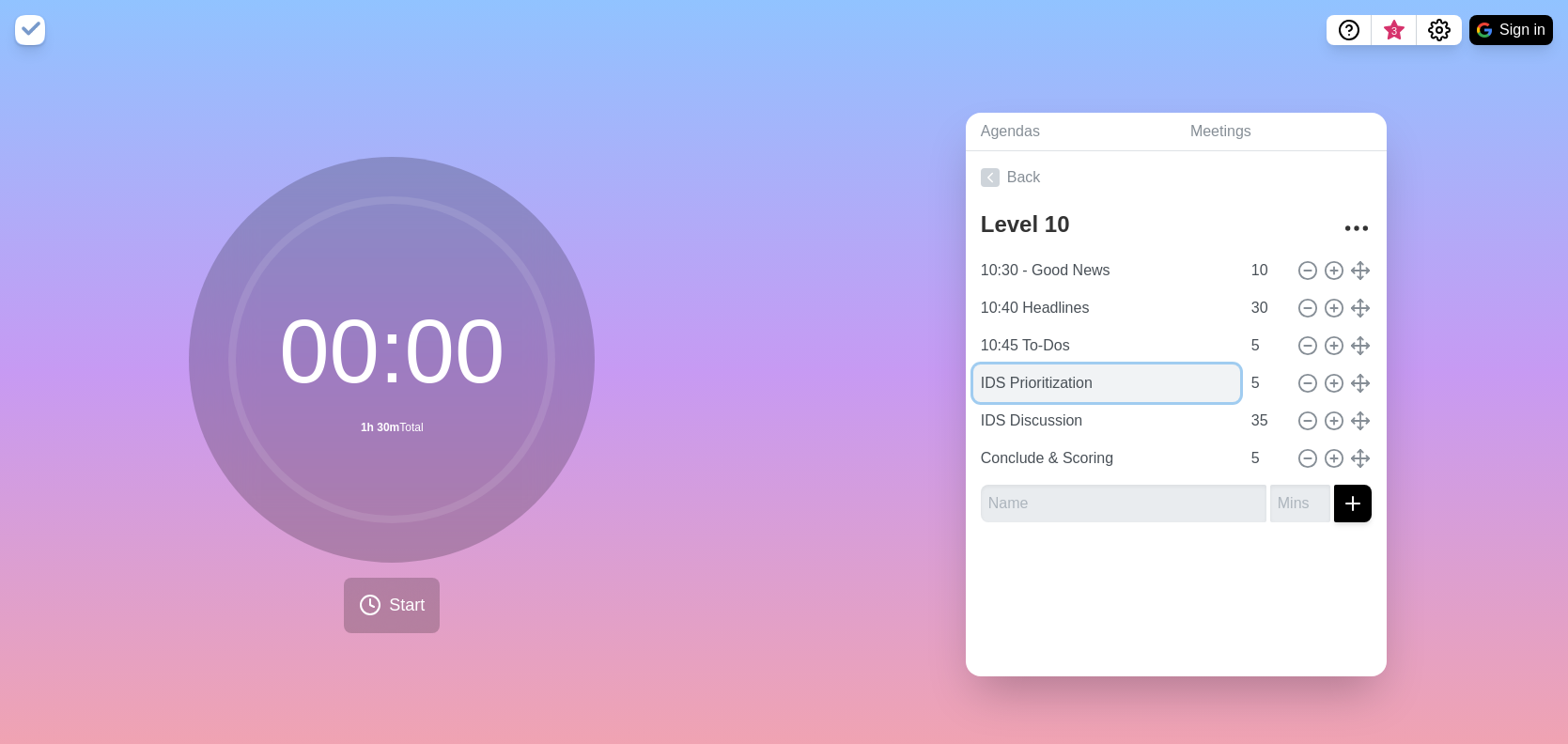
click at [977, 385] on input "IDS Prioritization" at bounding box center [1107, 383] width 267 height 38
click at [974, 373] on input "IDS Prioritization" at bounding box center [1107, 383] width 267 height 38
type input "10:50 IDS Prioritization"
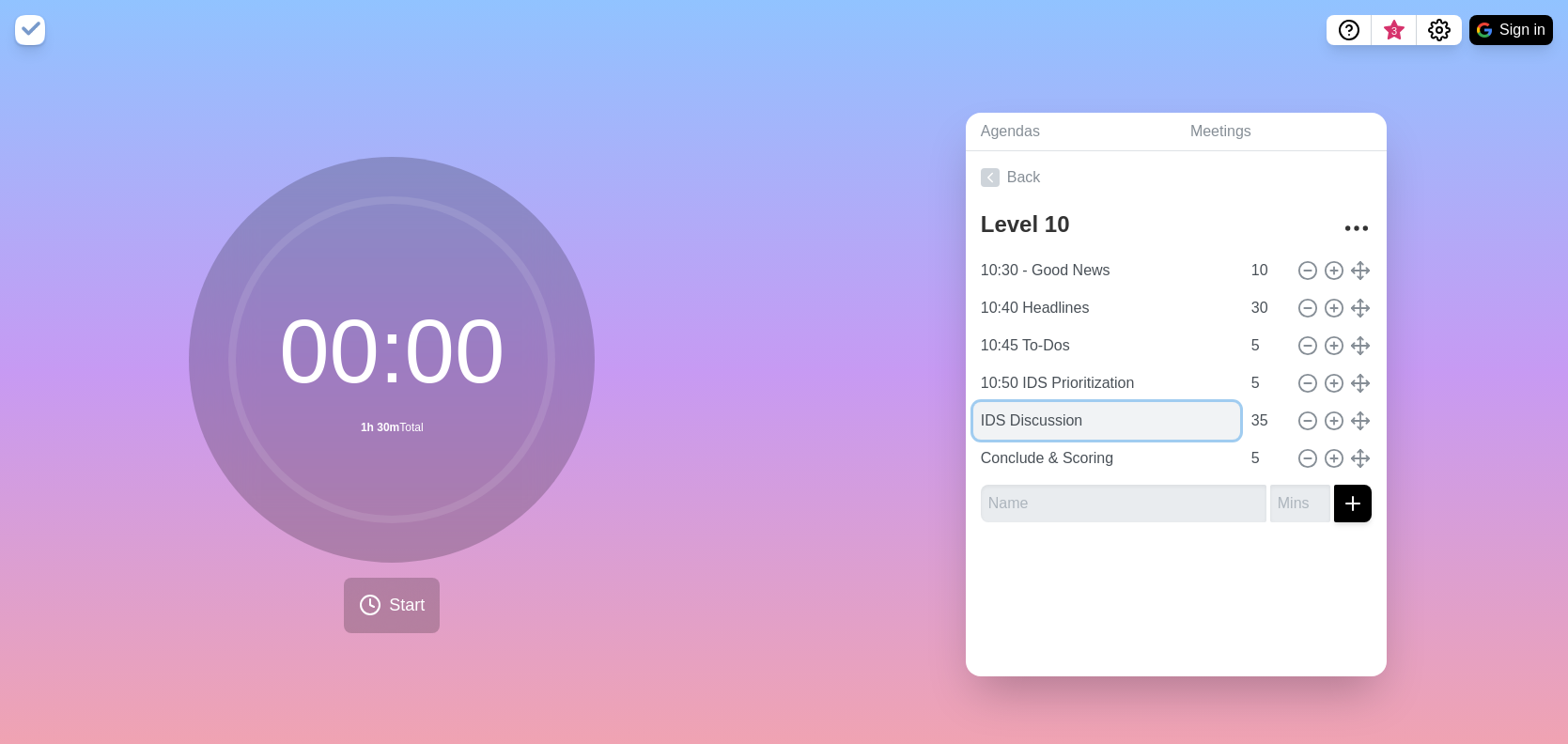
click at [977, 420] on input "IDS Discussion" at bounding box center [1107, 421] width 267 height 38
type input "10:55 IDS Discussion"
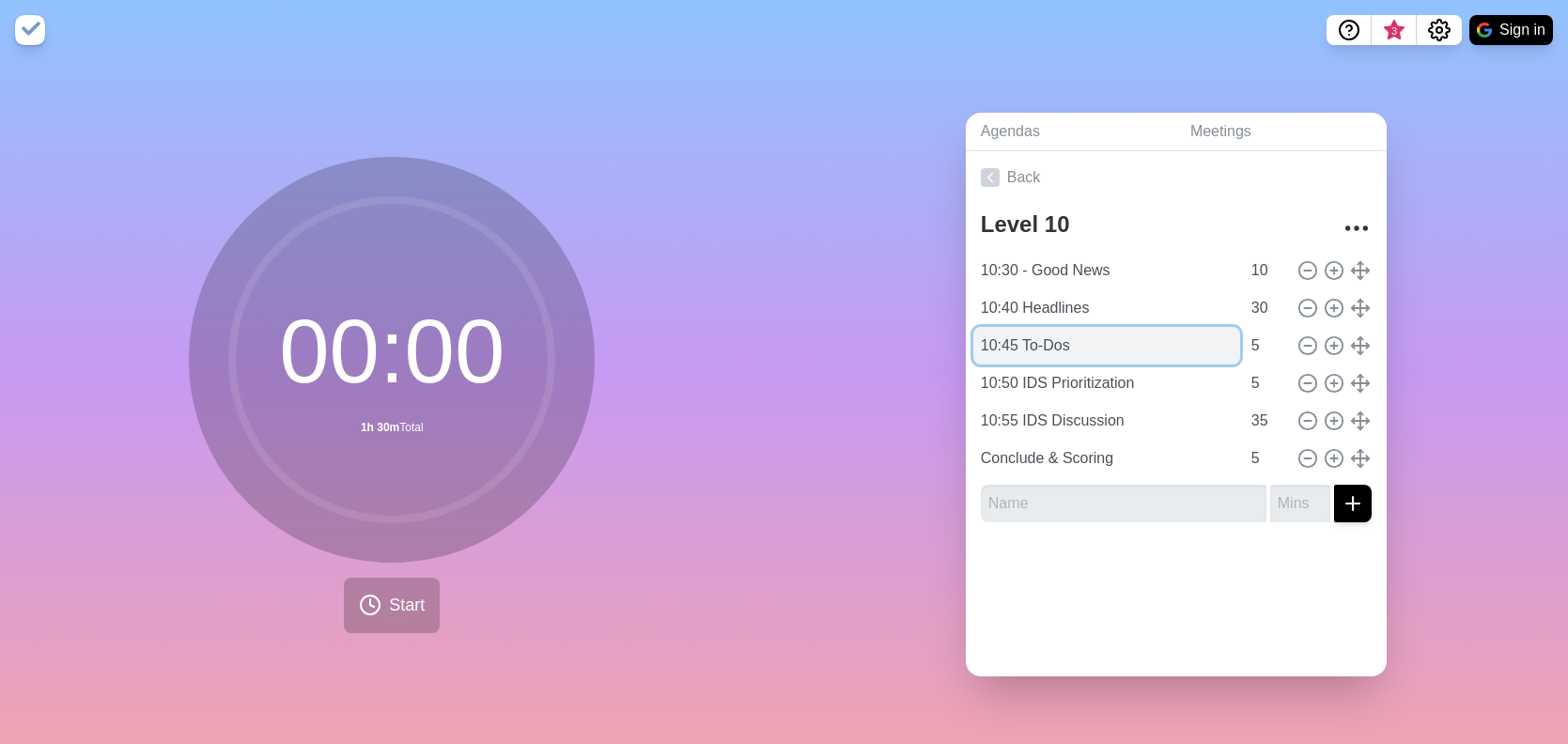
click at [1013, 339] on input "10:45 To-Dos" at bounding box center [1107, 345] width 267 height 38
drag, startPoint x: 1013, startPoint y: 339, endPoint x: 969, endPoint y: 342, distance: 44.1
click at [974, 342] on input "10:45 To-Dos" at bounding box center [1107, 345] width 267 height 38
type input "11:10 To-Dos"
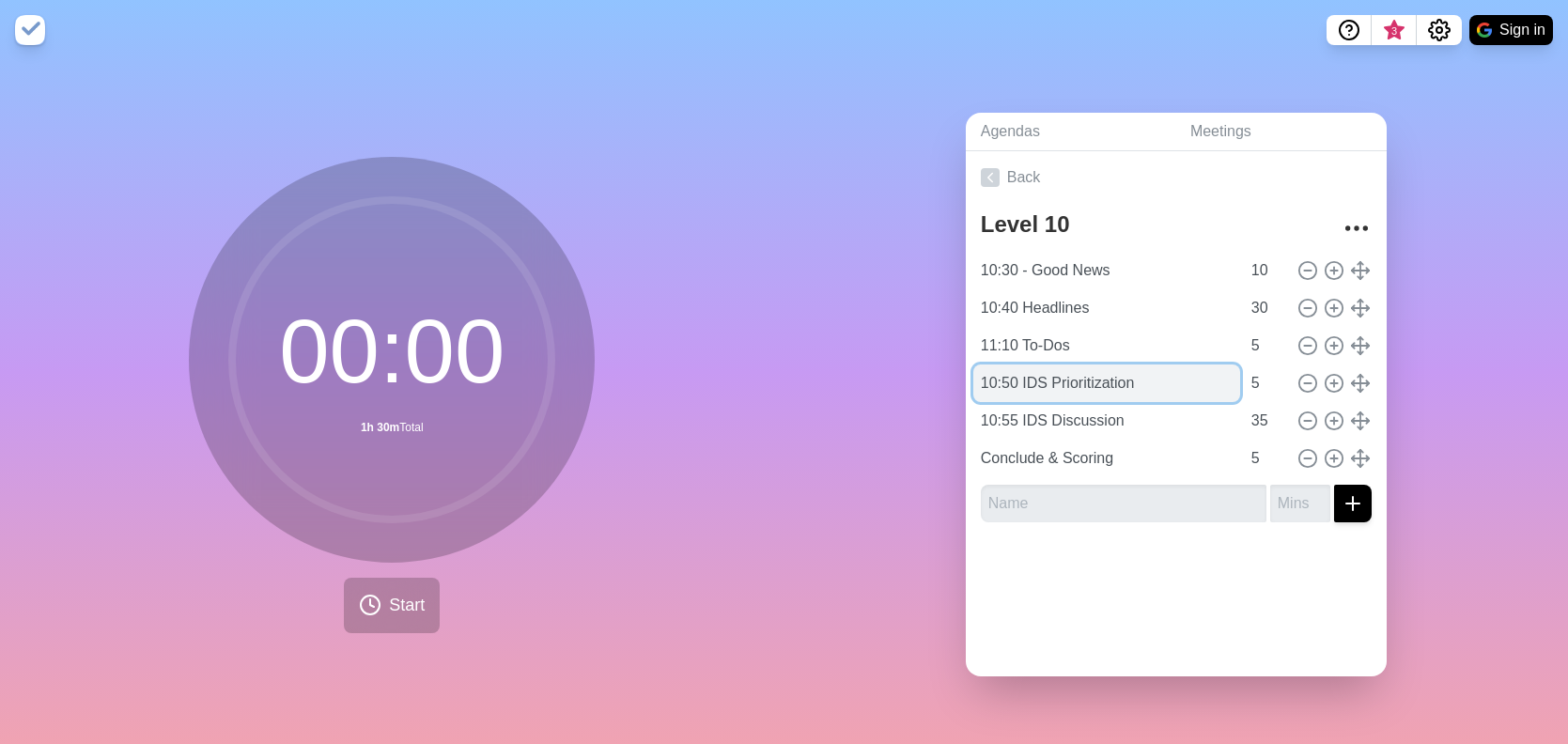
click at [985, 375] on input "10:50 IDS Prioritization" at bounding box center [1107, 383] width 267 height 38
drag, startPoint x: 974, startPoint y: 377, endPoint x: 1010, endPoint y: 374, distance: 36.1
click at [1010, 374] on input "10:50 IDS Prioritization" at bounding box center [1107, 383] width 267 height 38
type input "11:15 IDS Prioritization"
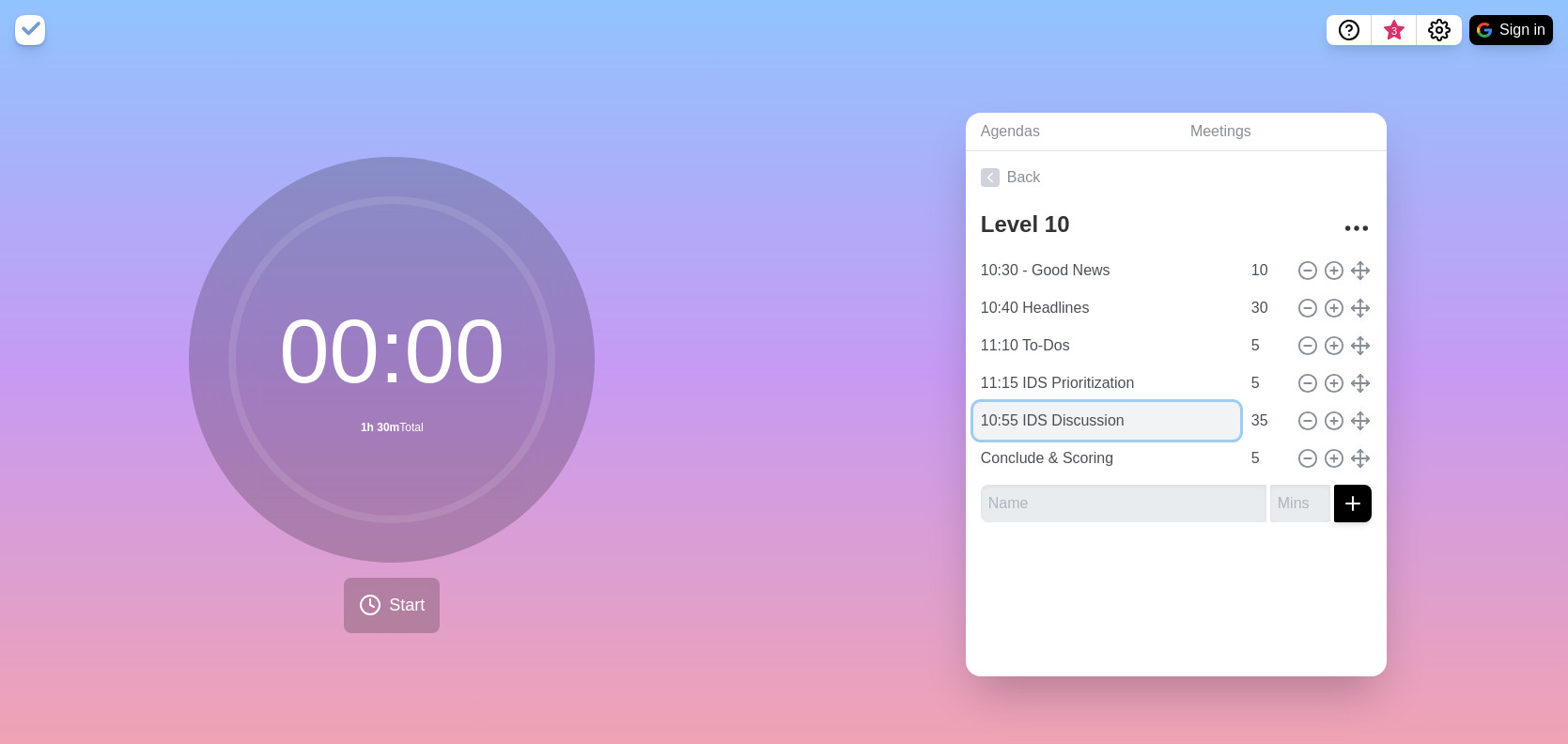
click at [978, 420] on input "10:55 IDS Discussion" at bounding box center [1107, 421] width 267 height 38
drag, startPoint x: 976, startPoint y: 419, endPoint x: 1012, endPoint y: 413, distance: 36.5
click at [1012, 413] on input "10:55 IDS Discussion" at bounding box center [1107, 421] width 267 height 38
type input "11:20 IDS Discussion"
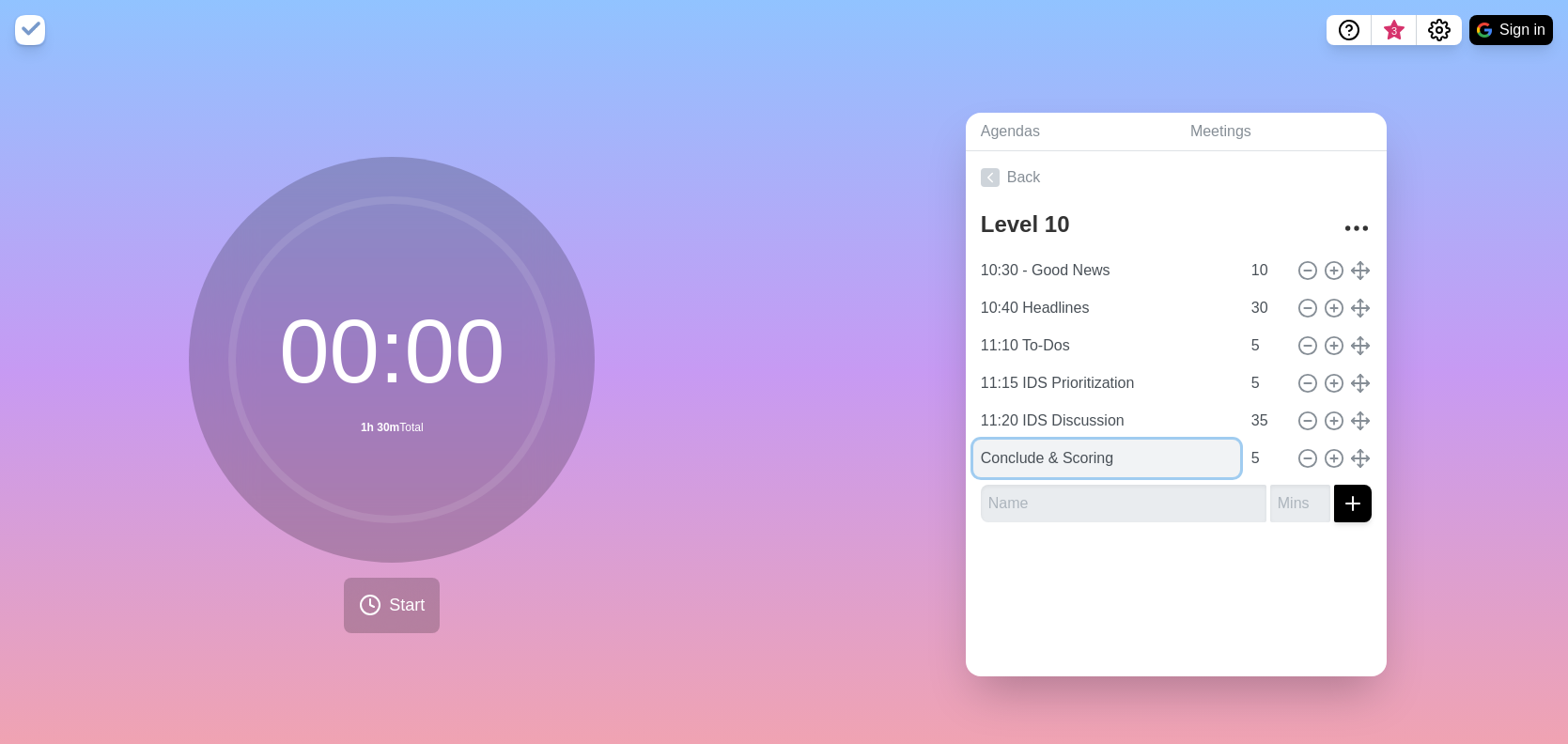
drag, startPoint x: 983, startPoint y: 449, endPoint x: 1047, endPoint y: 452, distance: 64.1
click at [983, 449] on input "Conclude & Scoring" at bounding box center [1107, 458] width 267 height 38
click at [980, 457] on input "Conclude & Scoring" at bounding box center [1107, 458] width 267 height 38
click at [980, 450] on input "Conclude & Scoring" at bounding box center [1107, 458] width 267 height 38
click at [974, 451] on input "Conclude & Scoring" at bounding box center [1107, 458] width 267 height 38
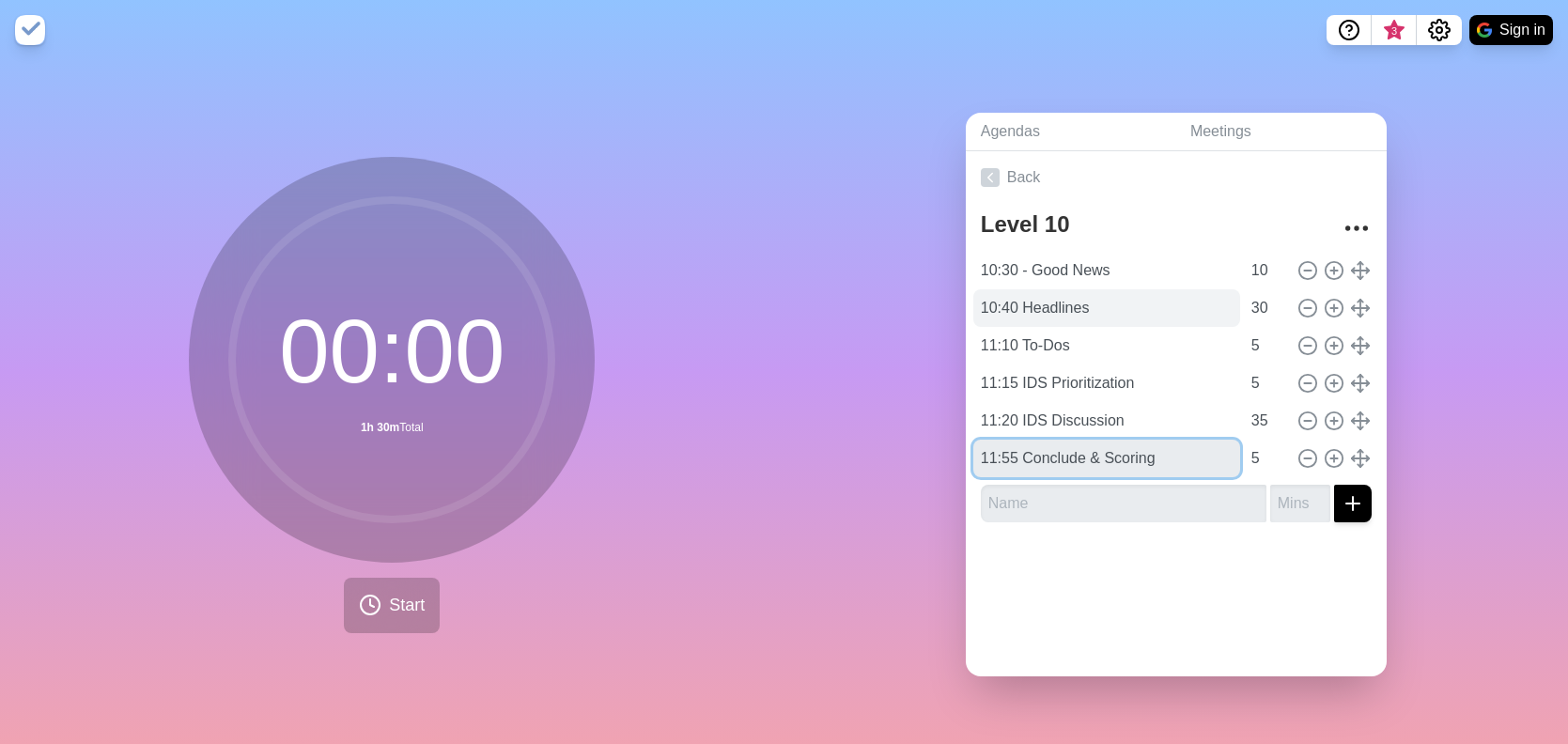
type input "11:55 Conclude & Scoring"
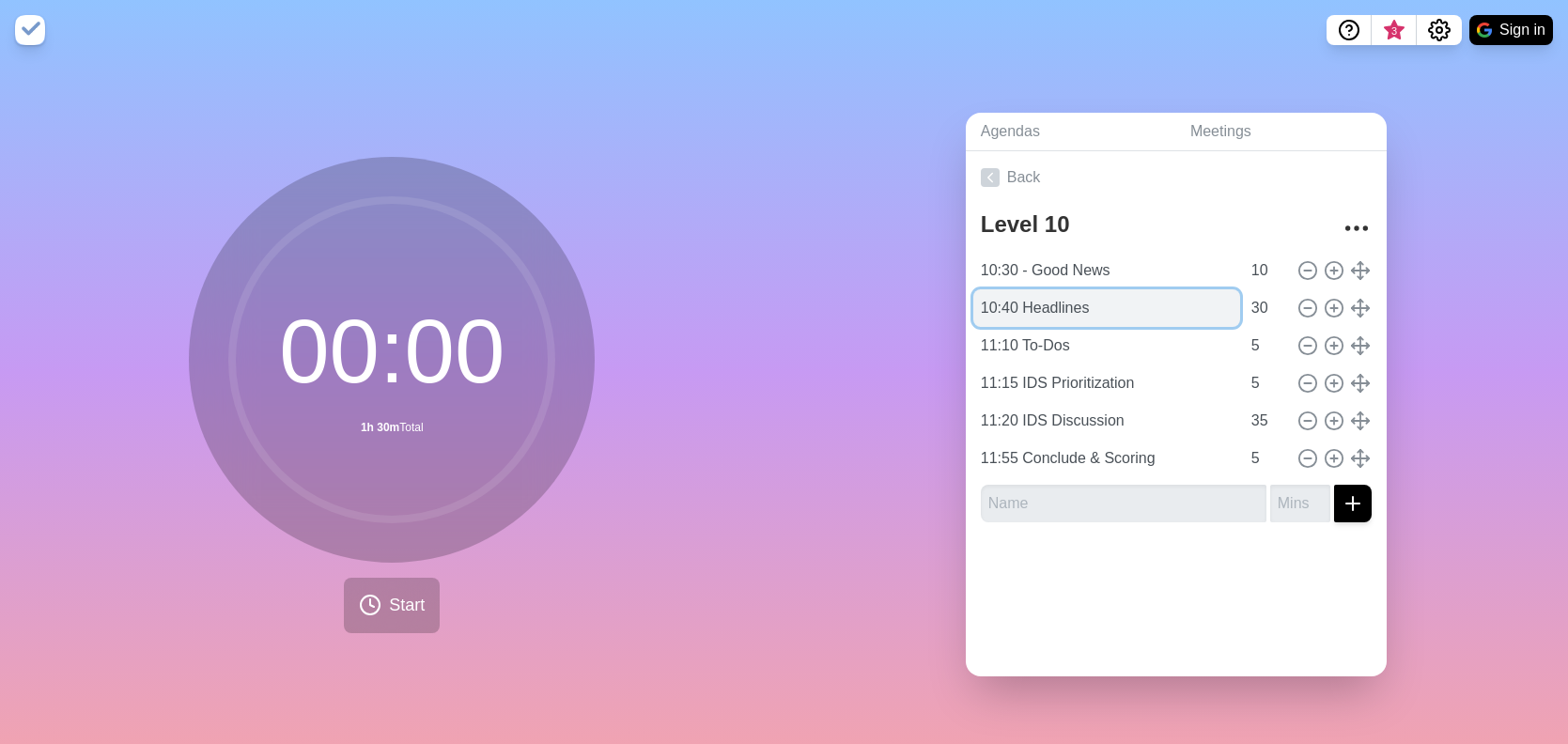
click at [1018, 301] on input "10:40 Headlines" at bounding box center [1107, 308] width 267 height 38
type input "10:40 - Headlines"
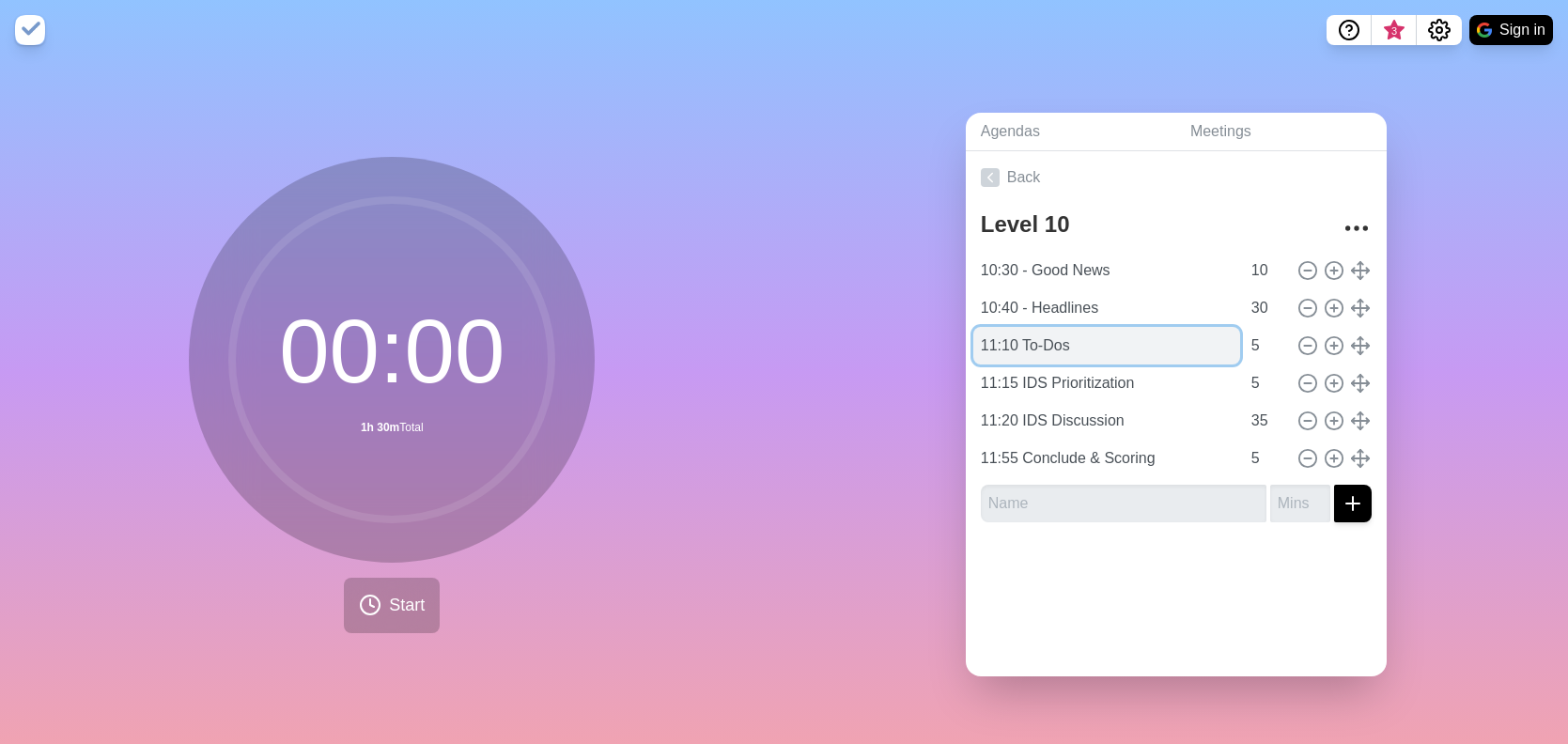
click at [1013, 336] on input "11:10 To-Dos" at bounding box center [1107, 345] width 267 height 38
type input "11:10 - To-Dos"
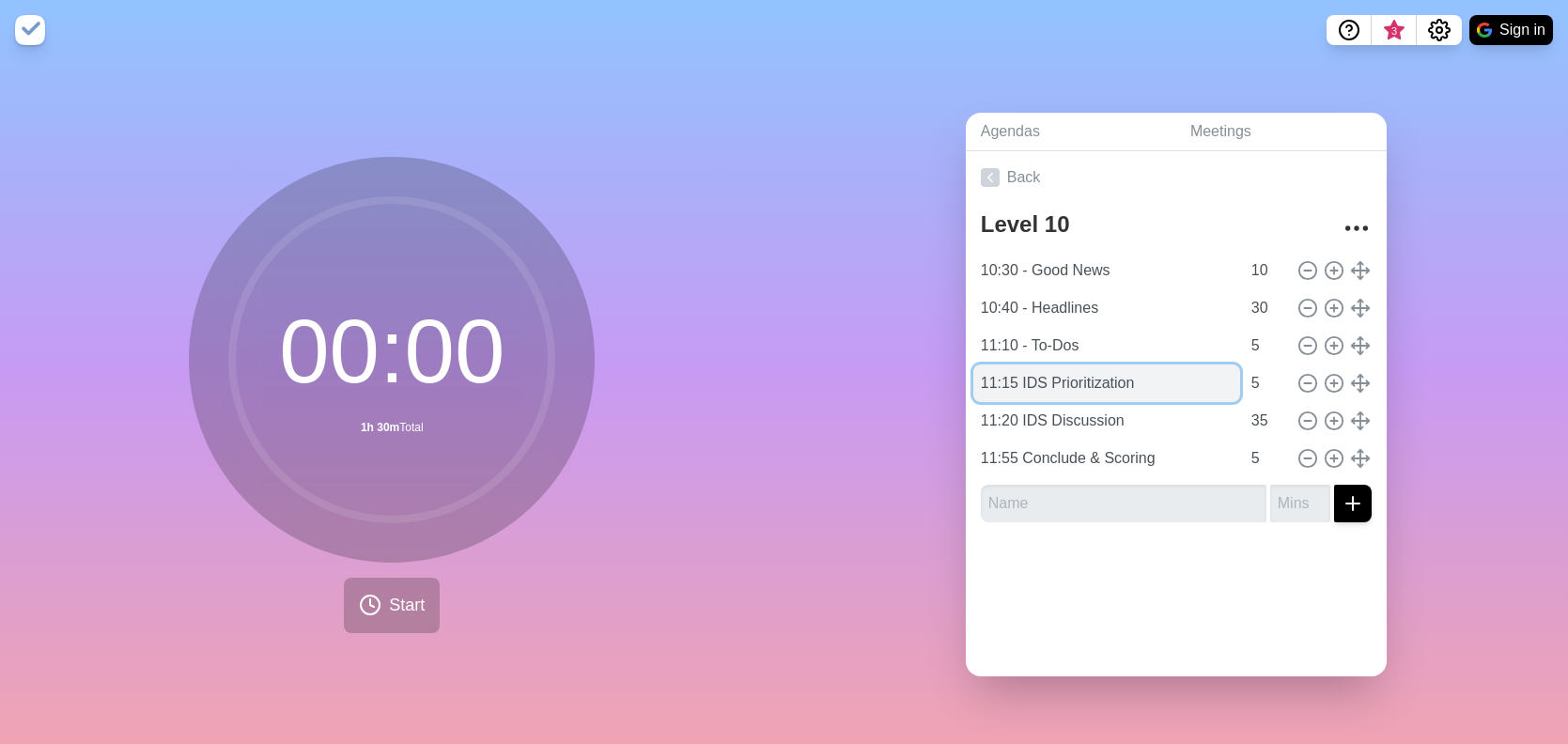
click at [1012, 382] on input "11:15 IDS Prioritization" at bounding box center [1107, 383] width 267 height 38
type input "11:15 - IDS Prioritization"
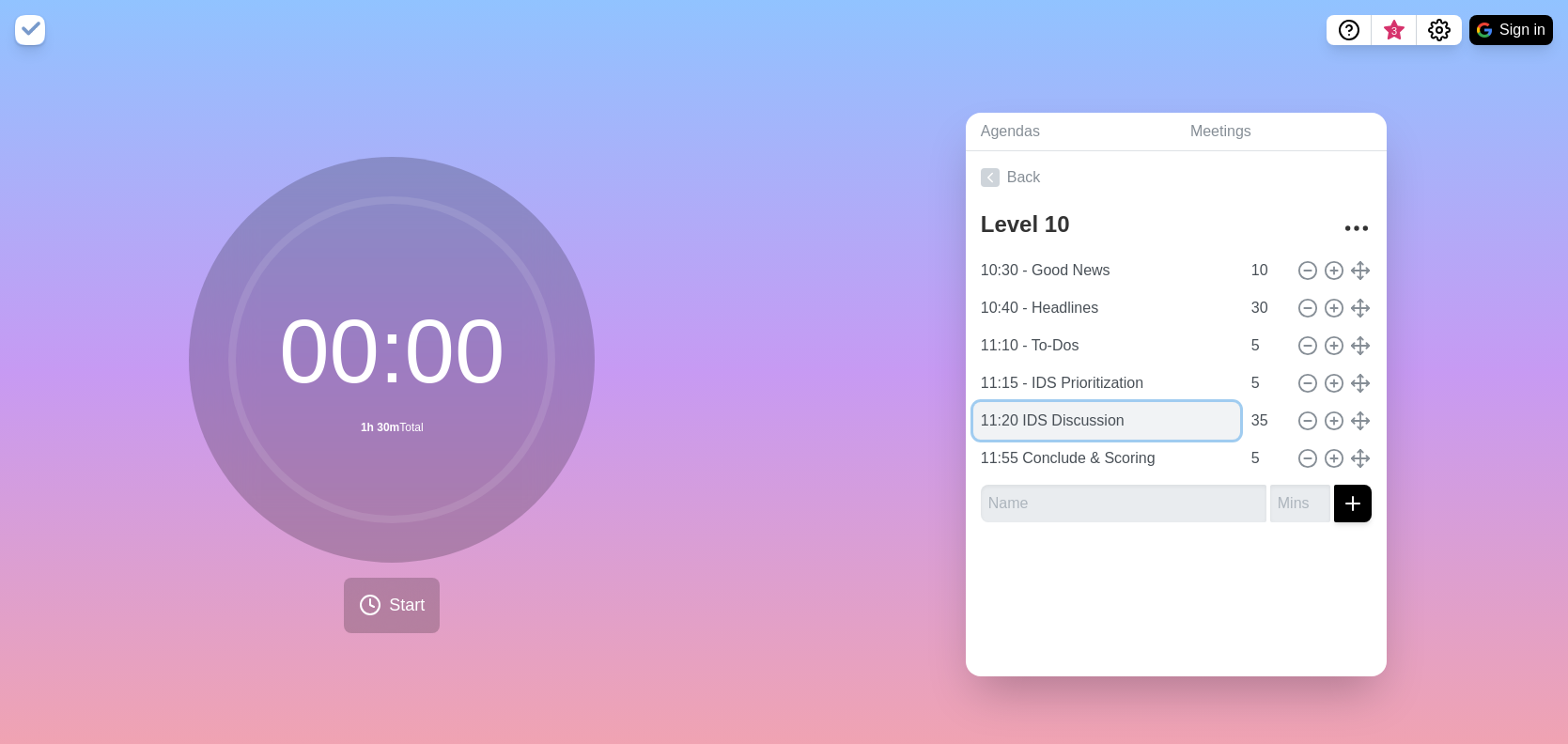
click at [1015, 408] on input "11:20 IDS Discussion" at bounding box center [1107, 421] width 267 height 38
type input "11:20 - IDS Discussion"
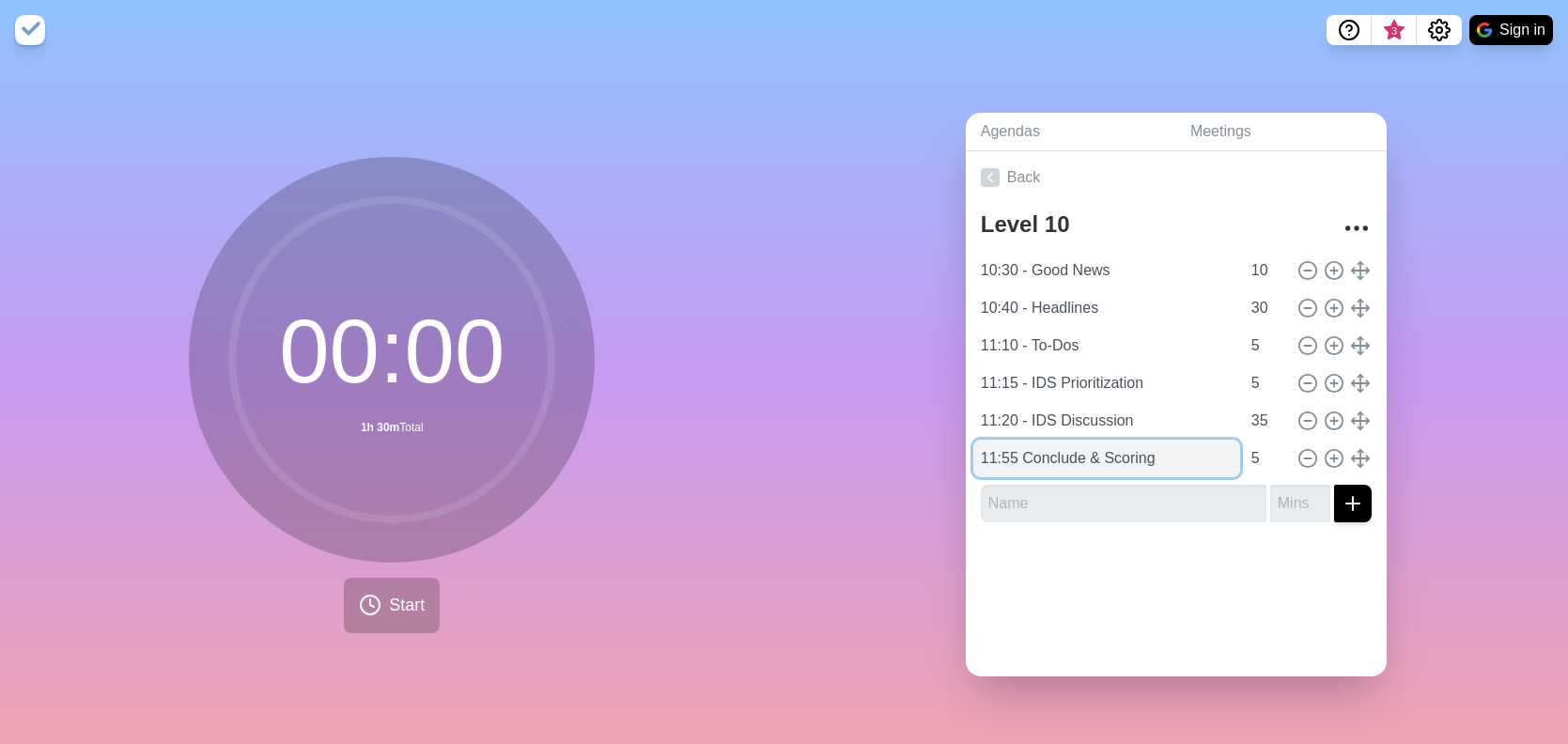
click at [1016, 448] on input "11:55 Conclude & Scoring" at bounding box center [1107, 458] width 267 height 38
type input "11:55 - Conclude & Scoring"
click at [1134, 587] on div at bounding box center [1176, 575] width 421 height 75
click at [1164, 586] on div at bounding box center [1176, 575] width 421 height 75
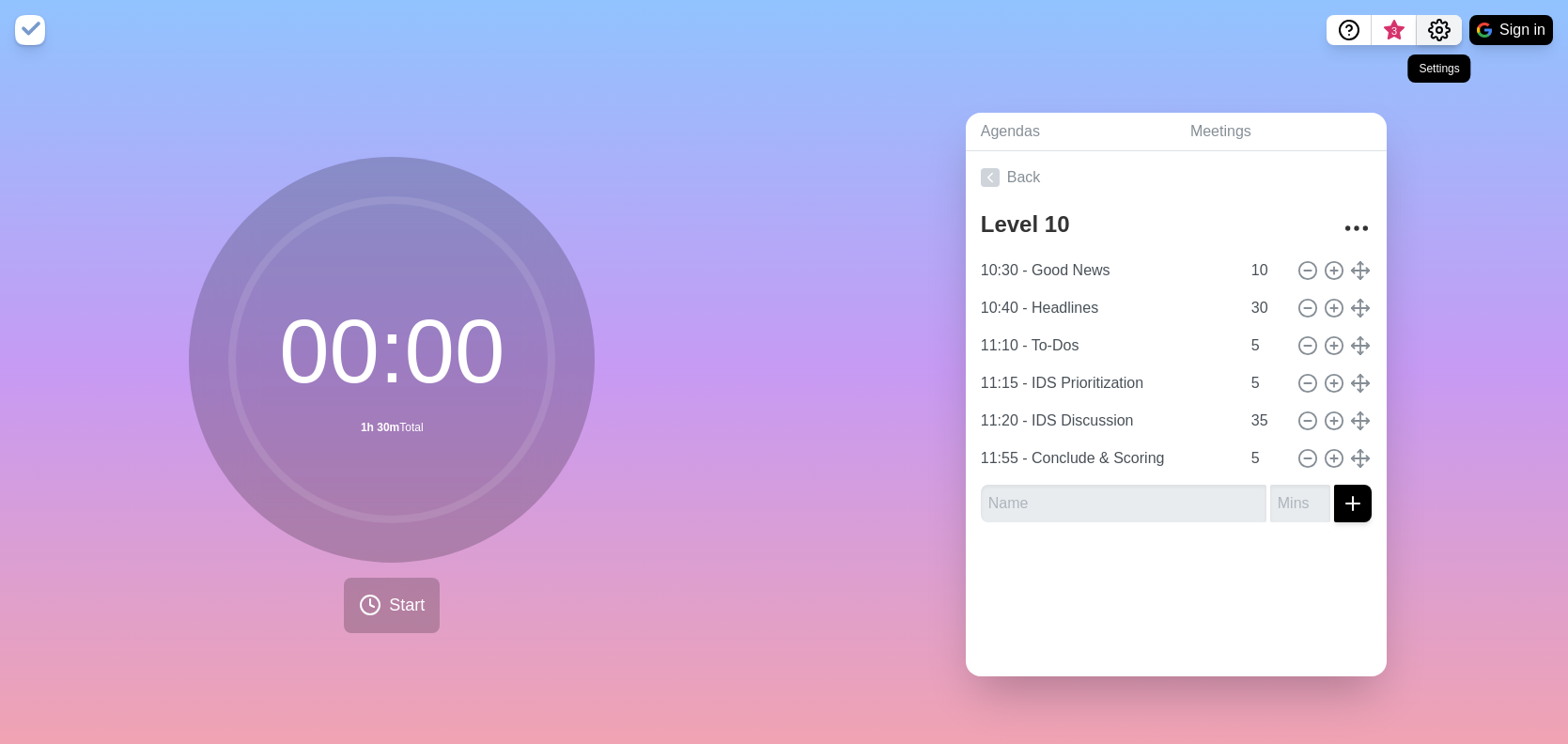
click at [1439, 24] on icon "Settings" at bounding box center [1439, 29] width 22 height 22
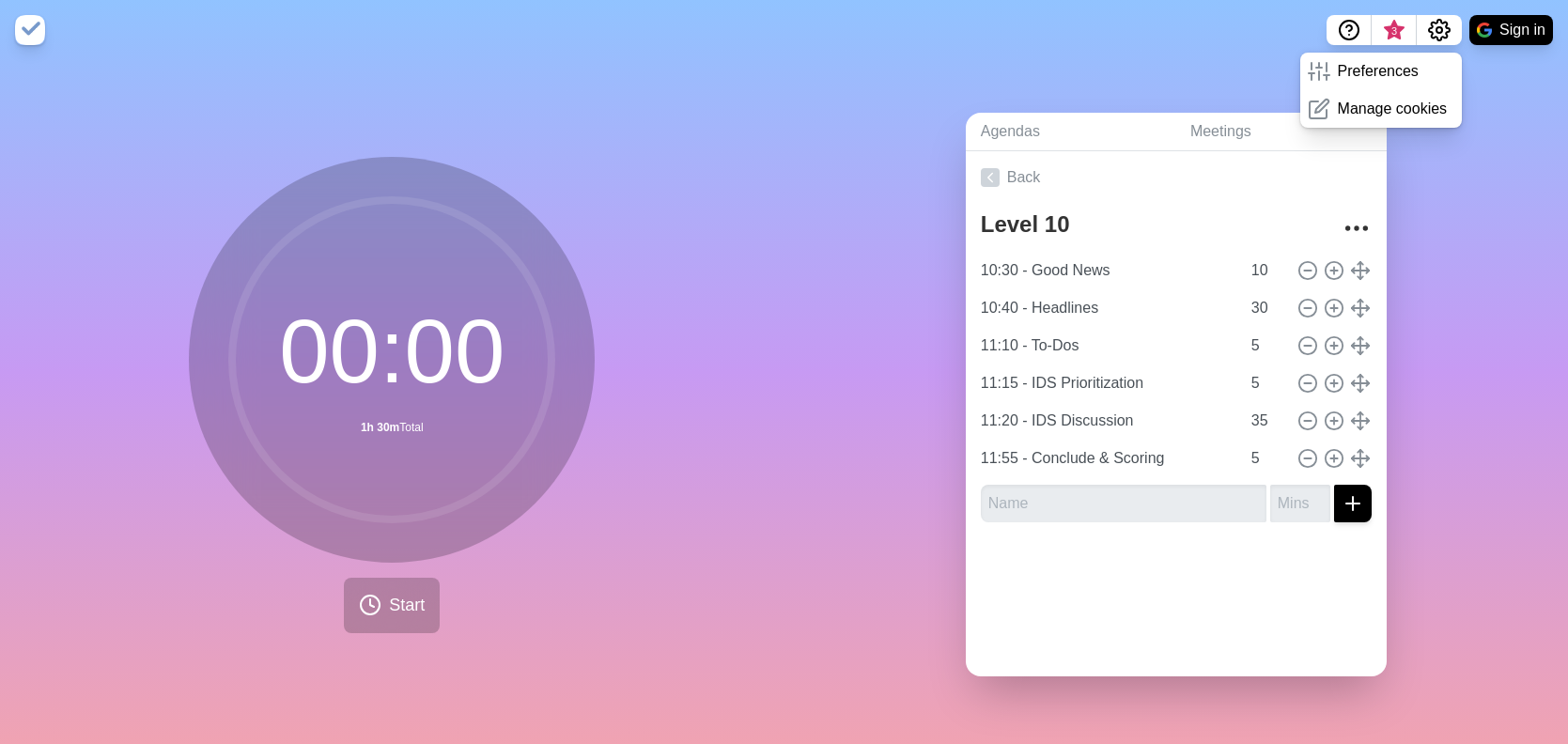
click at [1532, 104] on div "Agendas Meetings Back Level 10 10:30 - Good News 10 10:40 - Headlines 30 11:10 …" at bounding box center [1177, 402] width 785 height 684
click at [1517, 18] on button "Sign in" at bounding box center [1511, 30] width 83 height 30
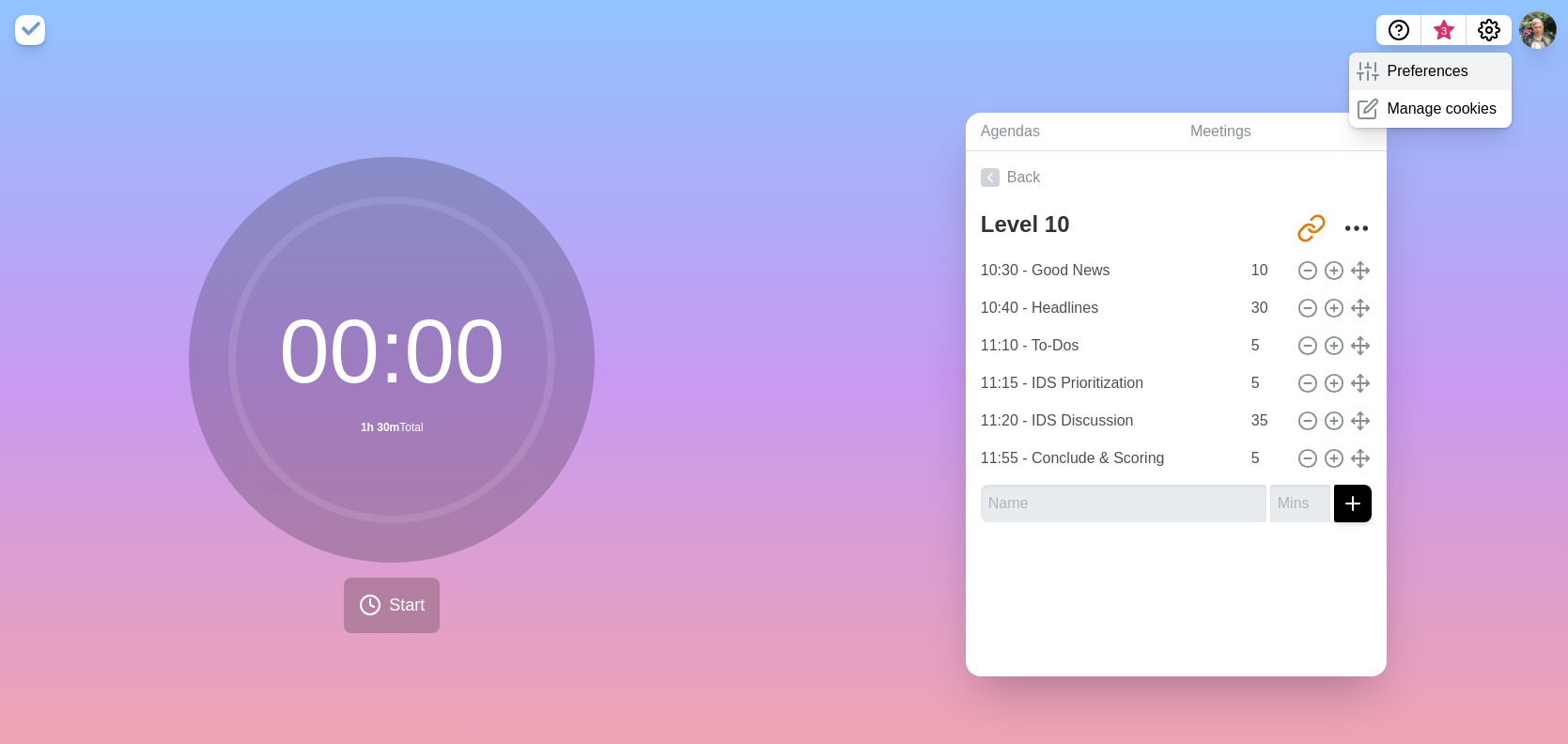
click at [1403, 73] on p "Preferences" at bounding box center [1427, 71] width 80 height 22
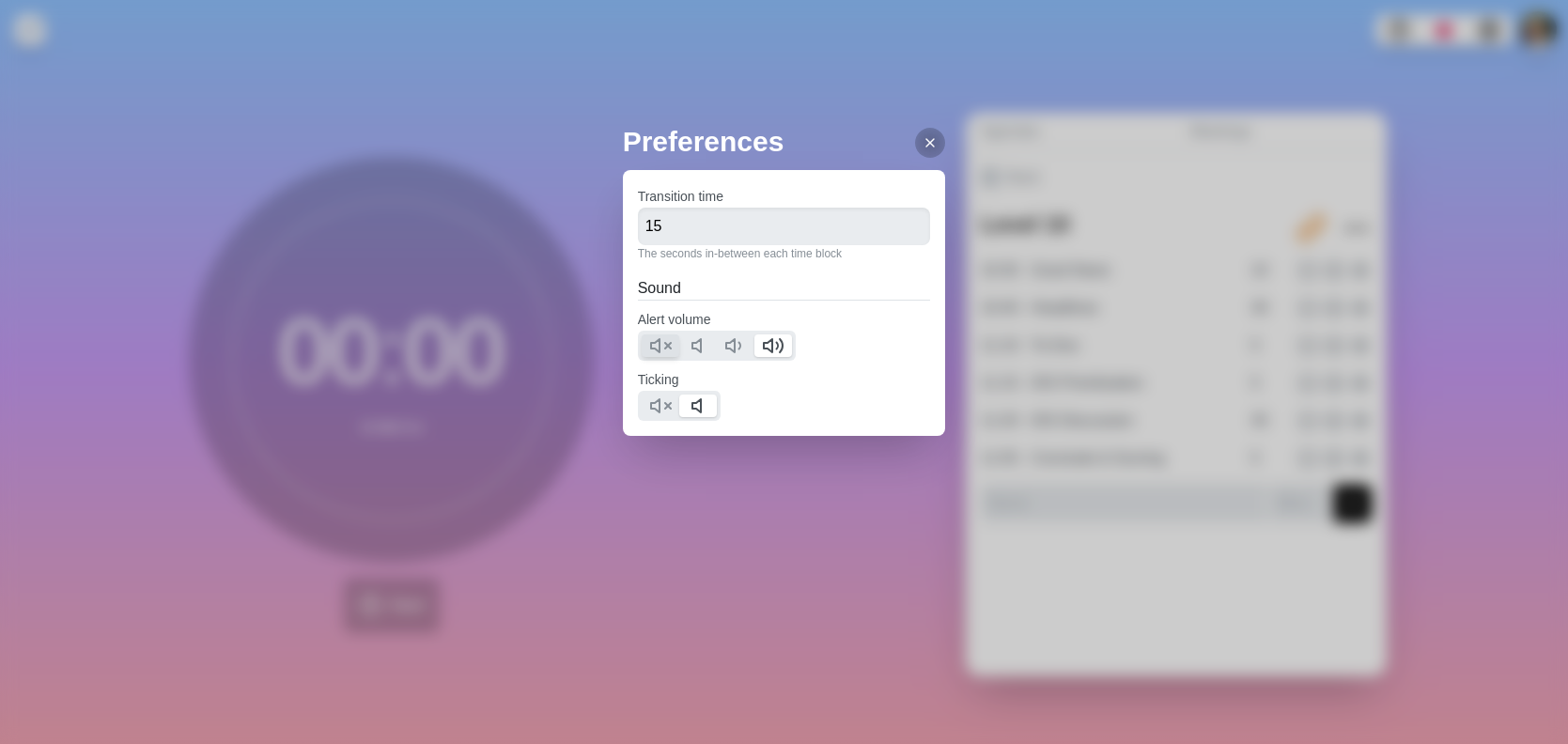
click at [653, 347] on icon at bounding box center [660, 345] width 22 height 22
click at [649, 406] on icon at bounding box center [660, 405] width 22 height 22
click at [679, 346] on button at bounding box center [698, 345] width 38 height 22
click at [931, 143] on icon at bounding box center [930, 143] width 15 height 15
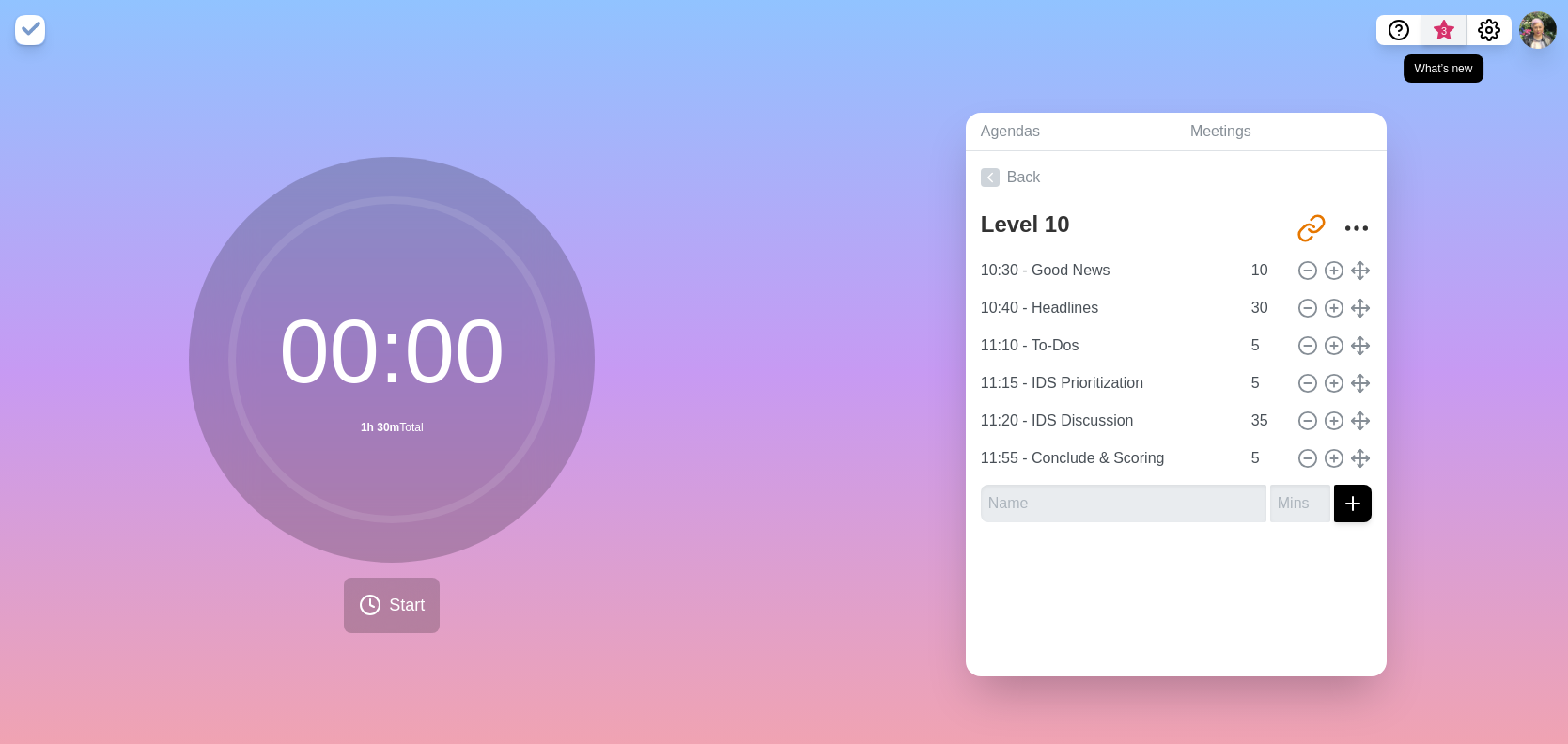
click at [1445, 32] on span "3" at bounding box center [1444, 31] width 15 height 15
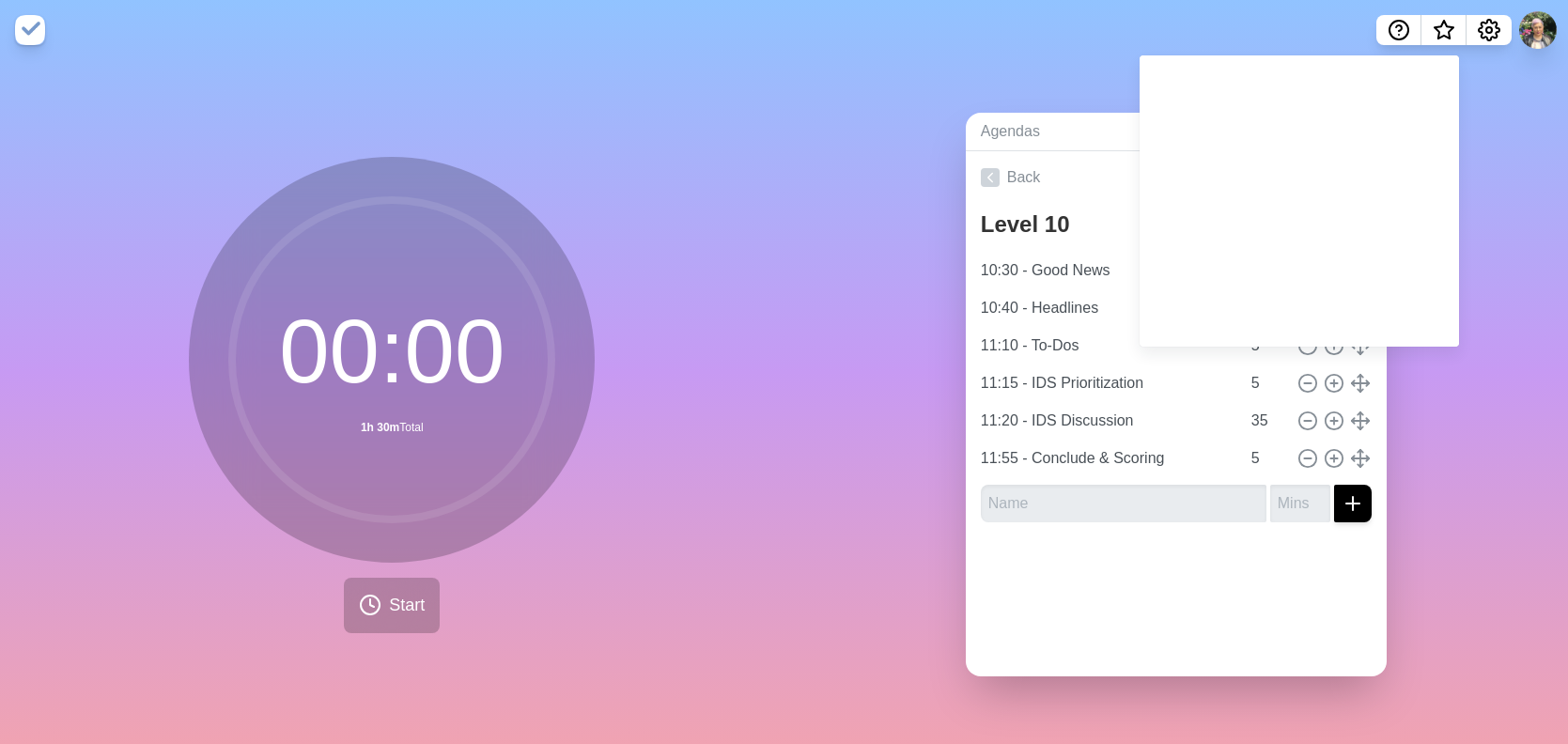
click at [1483, 116] on div "Agendas Meetings Back Level 10 [URL][DOMAIN_NAME] 10:30 - Good News 10 10:40 - …" at bounding box center [1177, 402] width 785 height 684
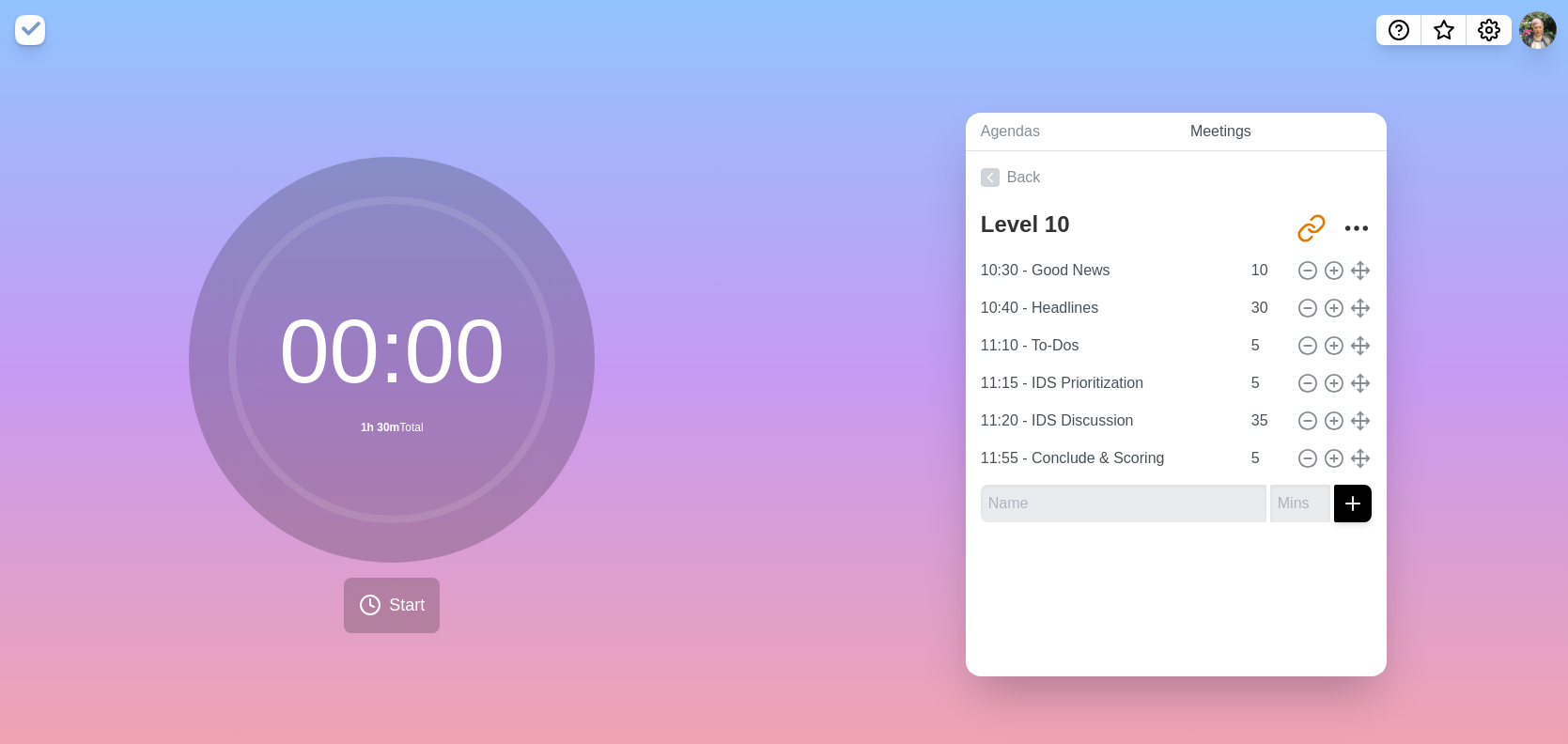
click at [1234, 130] on link "Meetings" at bounding box center [1282, 133] width 211 height 39
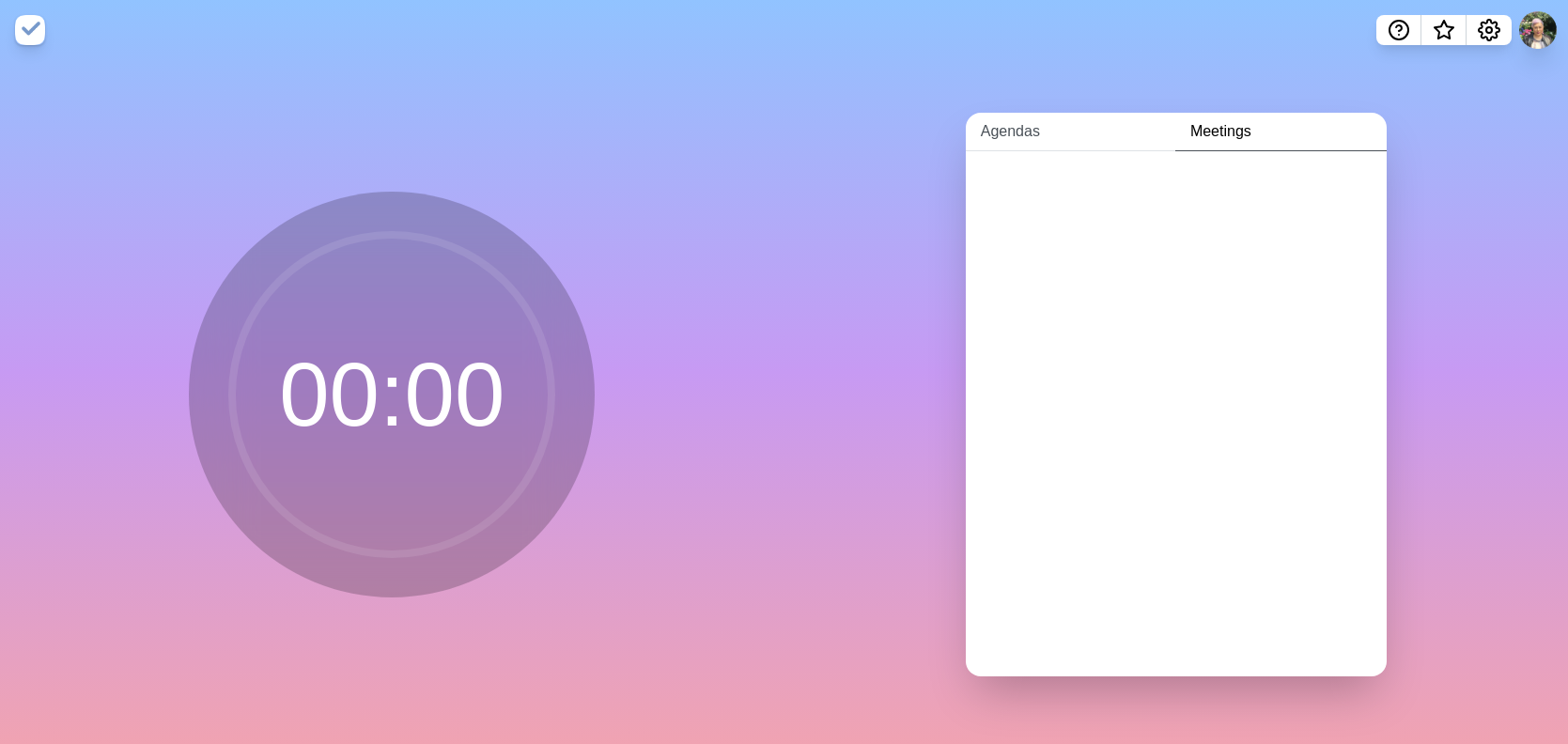
click at [1006, 130] on link "Agendas" at bounding box center [1070, 133] width 209 height 39
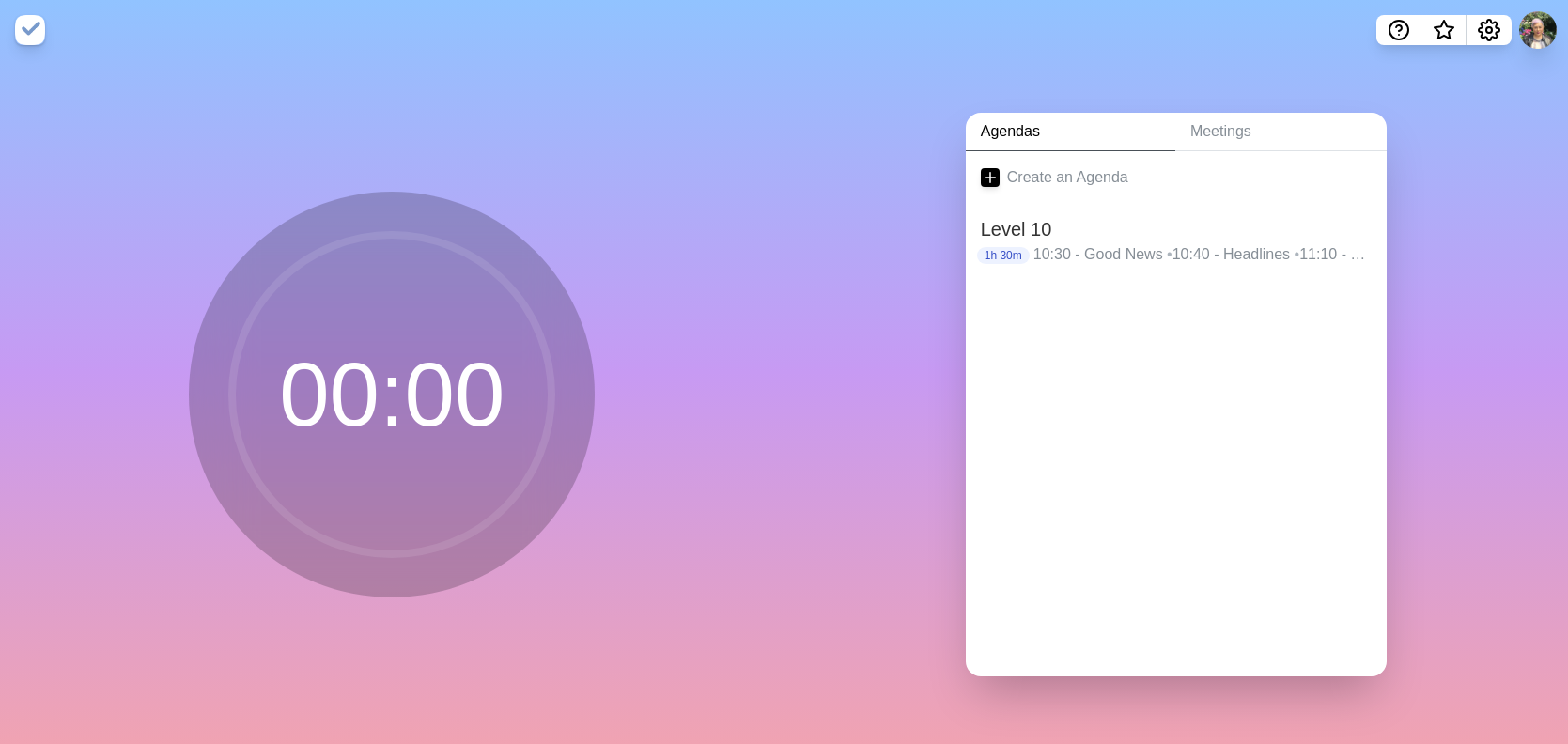
click at [36, 38] on img at bounding box center [30, 30] width 30 height 30
